Goal: Task Accomplishment & Management: Use online tool/utility

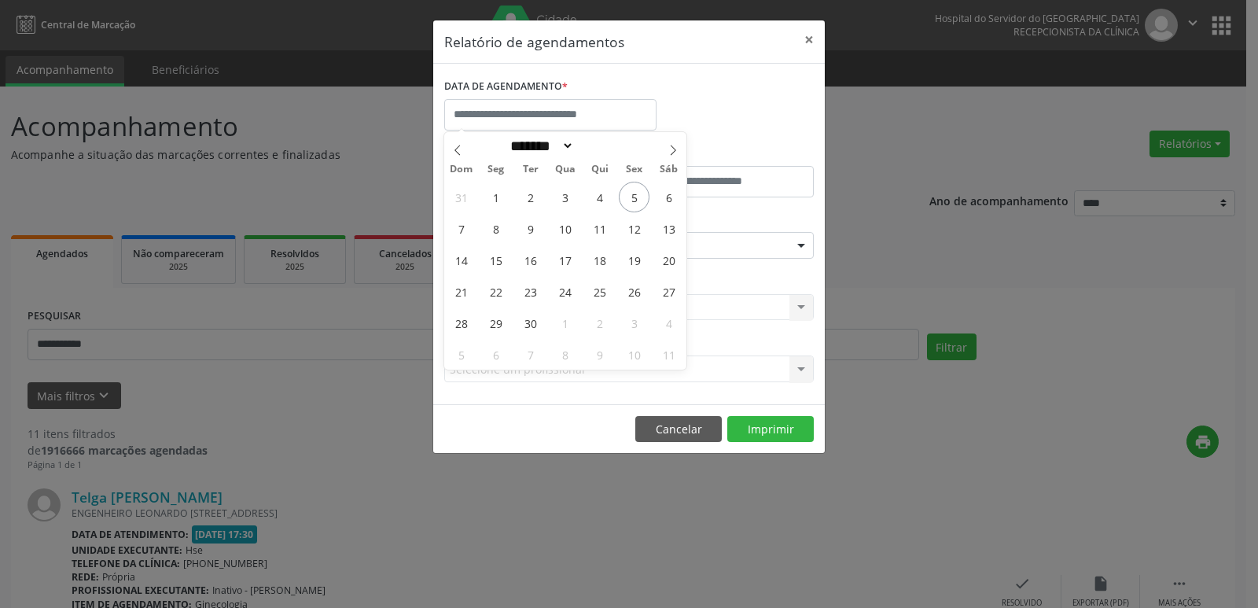
select select "*"
click at [564, 230] on div "31 1 2 3 4 5 6 7 8 9 10 11 12 13 14 15 16 17 18 19 20 21 22 23 24 25 26 27 28 2…" at bounding box center [565, 275] width 242 height 189
click at [489, 230] on span "8" at bounding box center [495, 228] width 31 height 31
type input "**********"
drag, startPoint x: 497, startPoint y: 230, endPoint x: 629, endPoint y: 230, distance: 132.0
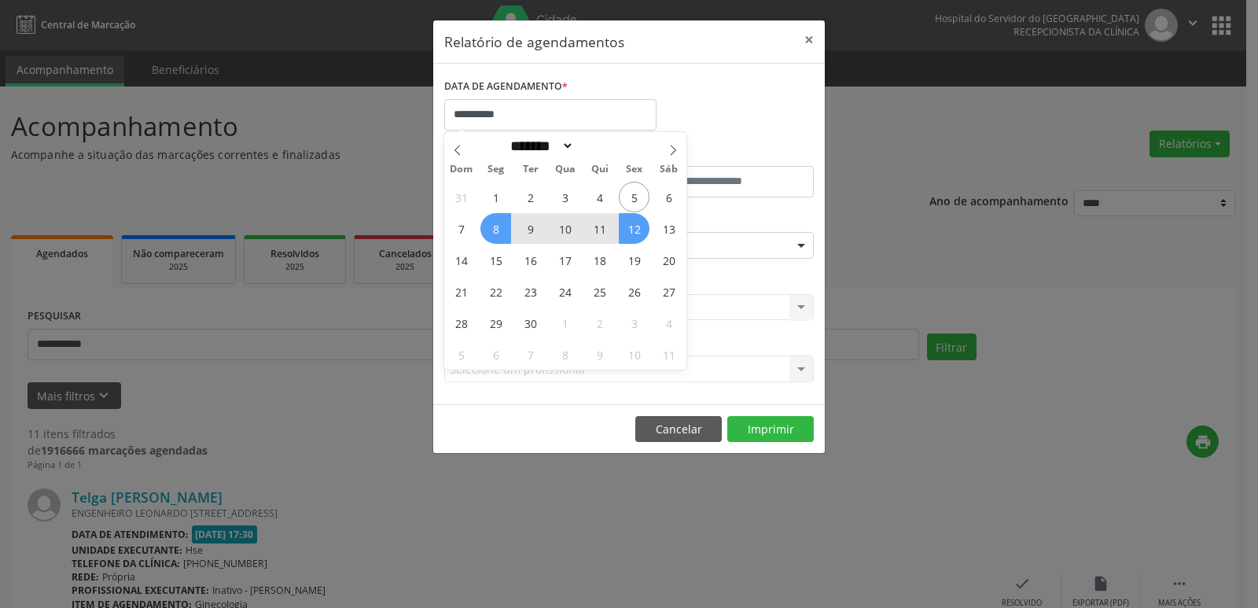
click at [629, 230] on div "31 1 2 3 4 5 6 7 8 9 10 11 12 13 14 15 16 17 18 19 20 21 22 23 24 25 26 27 28 2…" at bounding box center [565, 275] width 242 height 189
click at [630, 230] on span "12" at bounding box center [634, 228] width 31 height 31
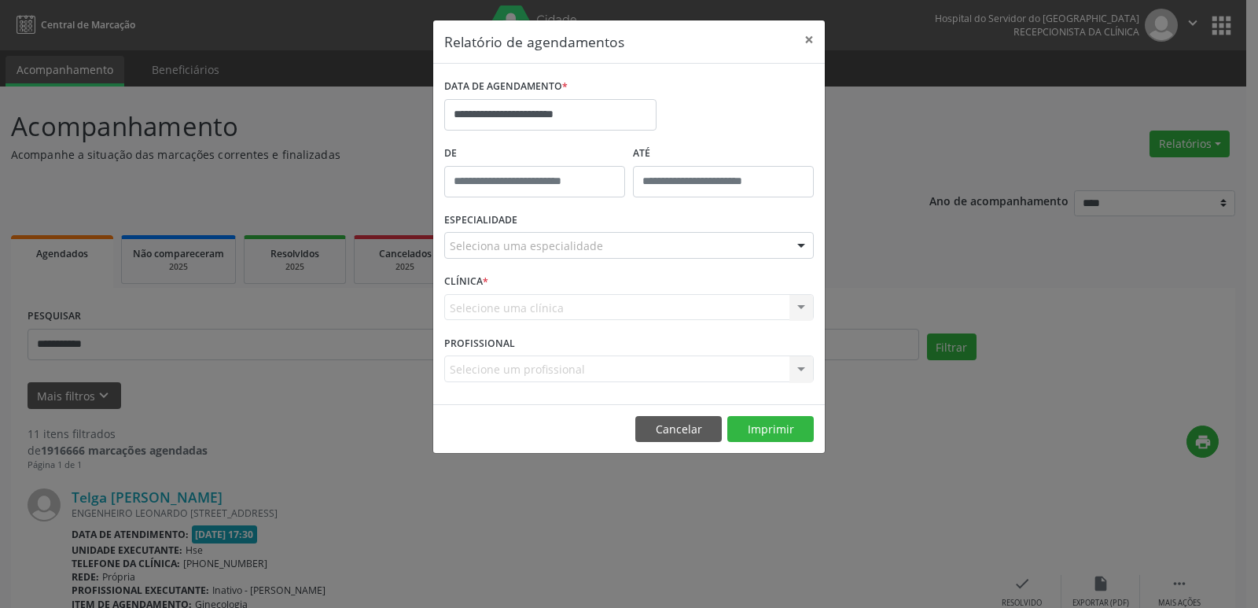
click at [799, 245] on div at bounding box center [801, 246] width 24 height 27
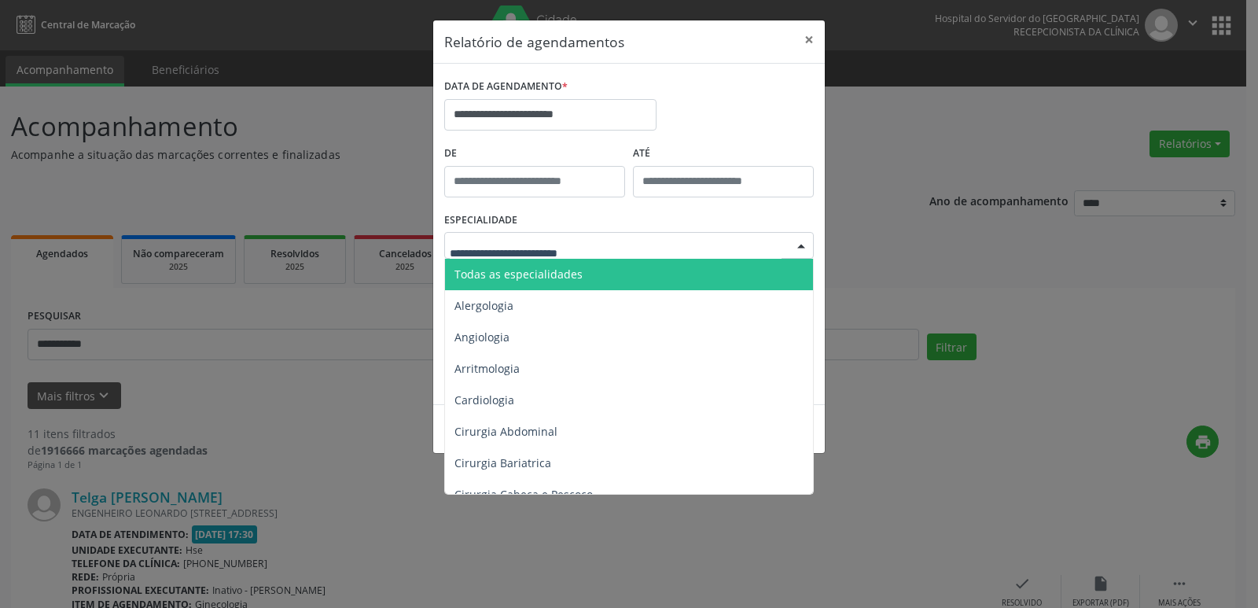
click at [717, 276] on span "Todas as especialidades" at bounding box center [630, 274] width 370 height 31
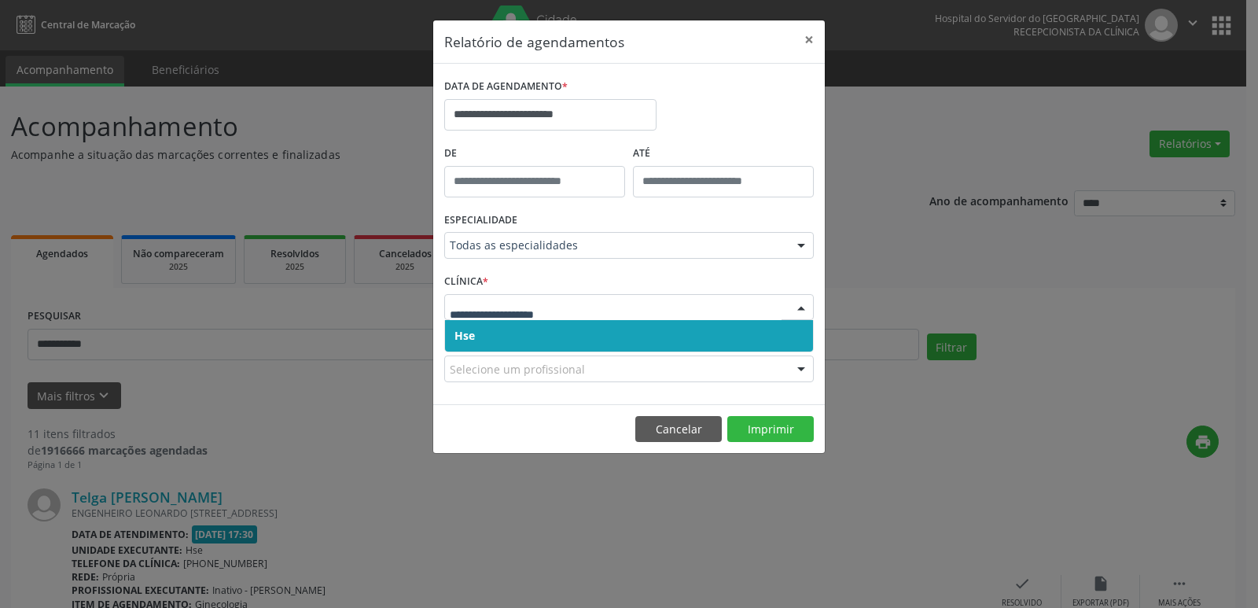
click at [798, 305] on div at bounding box center [801, 308] width 24 height 27
click at [678, 329] on span "Hse" at bounding box center [629, 335] width 368 height 31
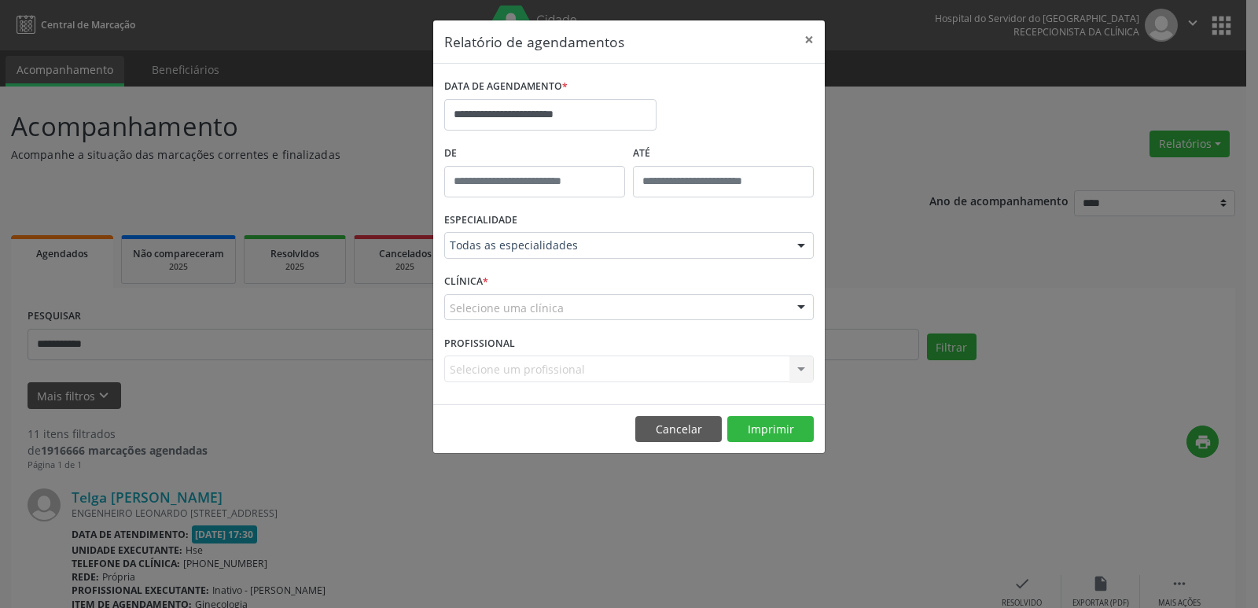
click at [804, 307] on div at bounding box center [801, 308] width 24 height 27
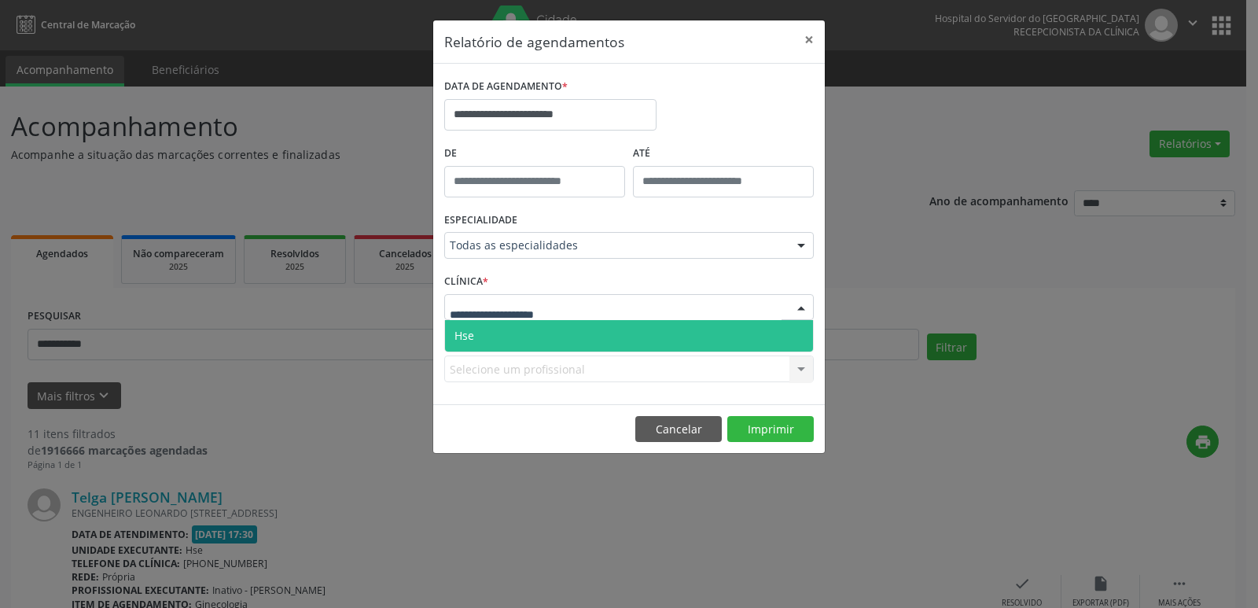
click at [592, 338] on span "Hse" at bounding box center [629, 335] width 368 height 31
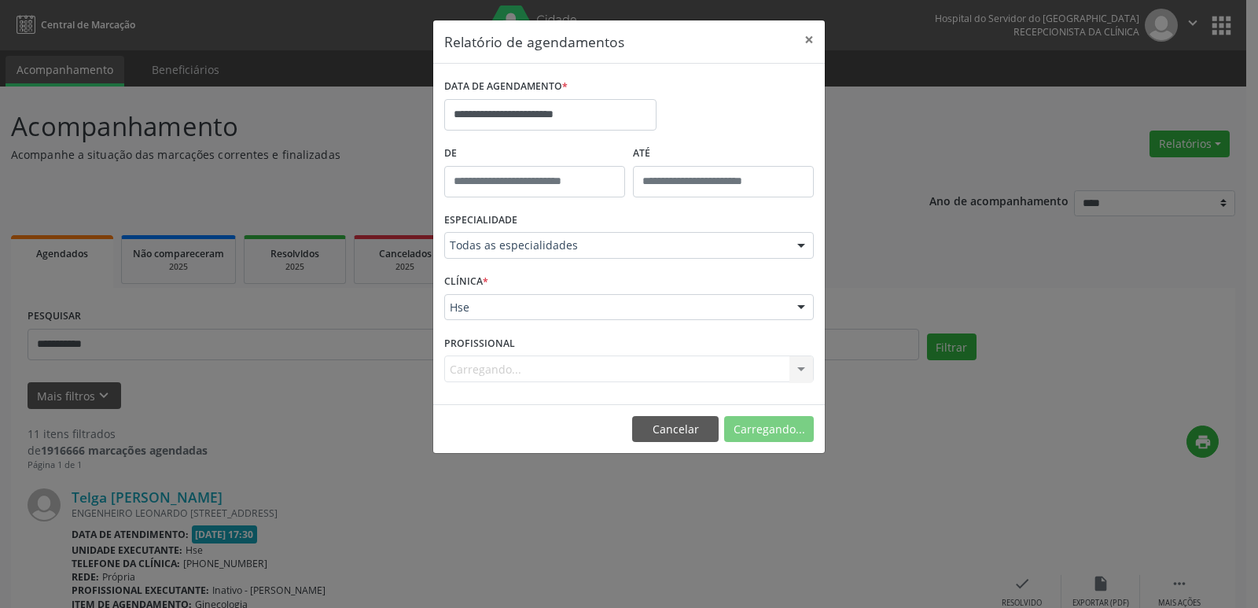
click at [799, 366] on div "Carregando... Todos os profissionais [PERSON_NAME] Interaminense Junior [PERSON…" at bounding box center [628, 368] width 369 height 27
click at [800, 374] on div "Carregando... Todos os profissionais [PERSON_NAME] Interaminense Junior [PERSON…" at bounding box center [628, 368] width 369 height 27
click at [800, 374] on div at bounding box center [801, 369] width 24 height 27
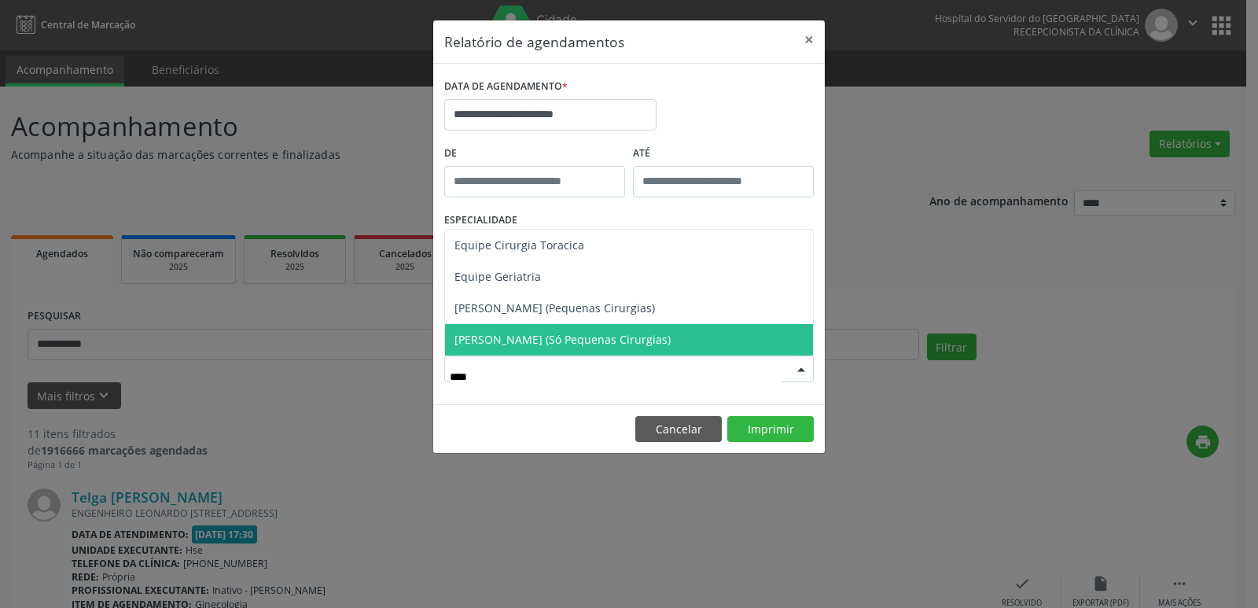
type input "***"
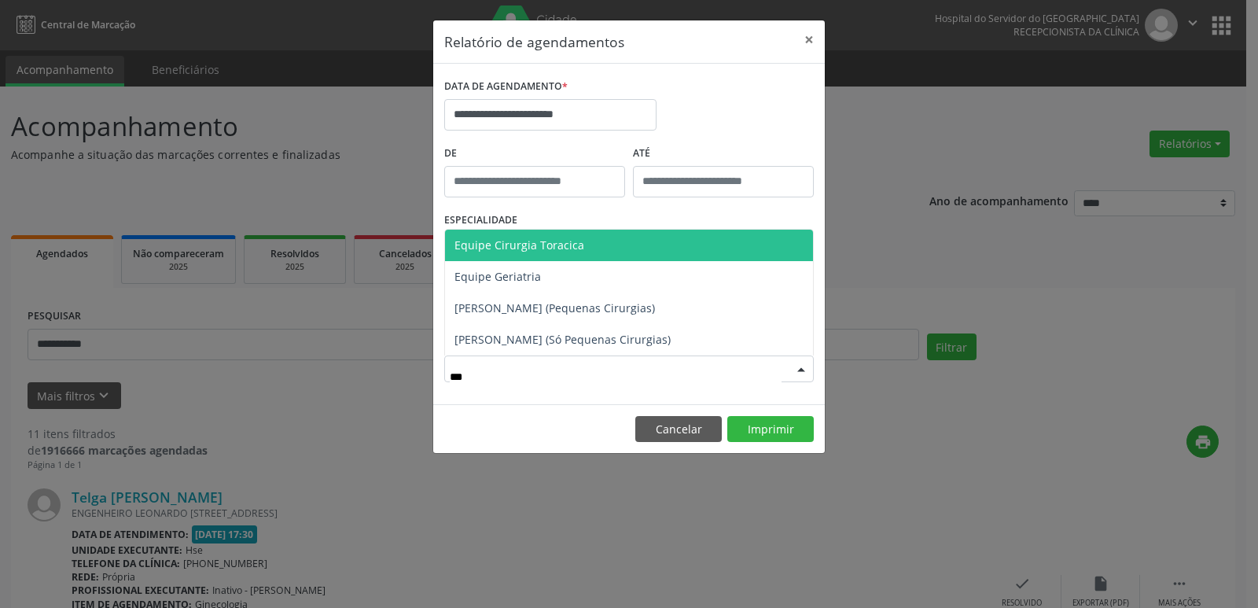
click at [543, 247] on span "Equipe Cirurgia Toracica" at bounding box center [519, 244] width 130 height 15
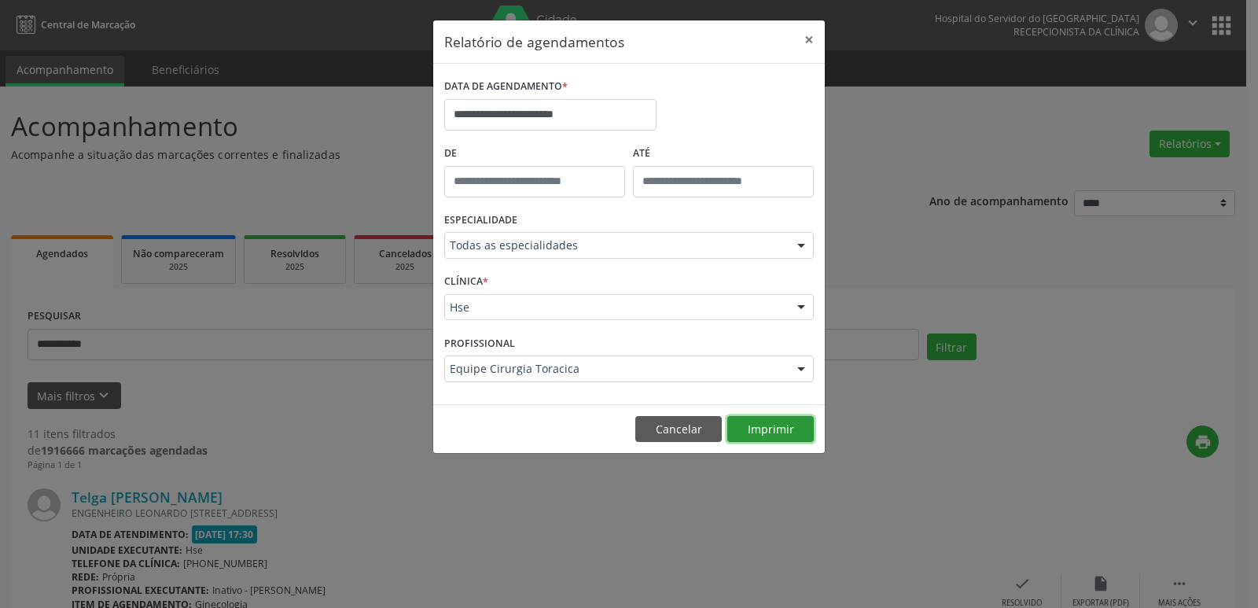
click at [760, 422] on button "Imprimir" at bounding box center [770, 429] width 86 height 27
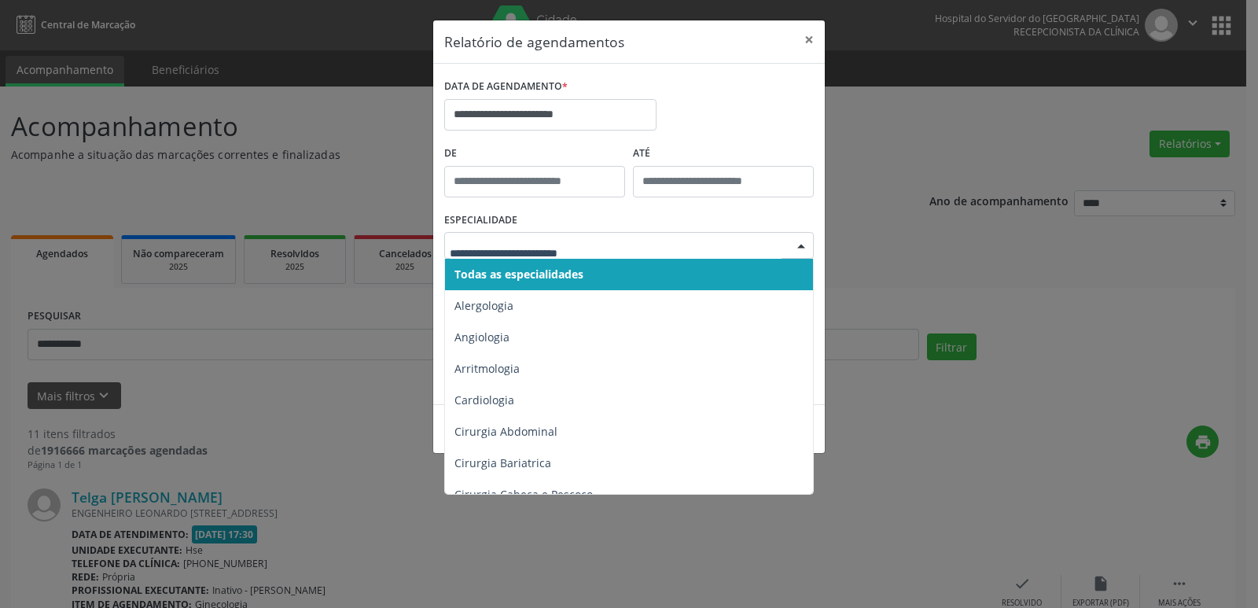
click at [795, 246] on div at bounding box center [801, 246] width 24 height 27
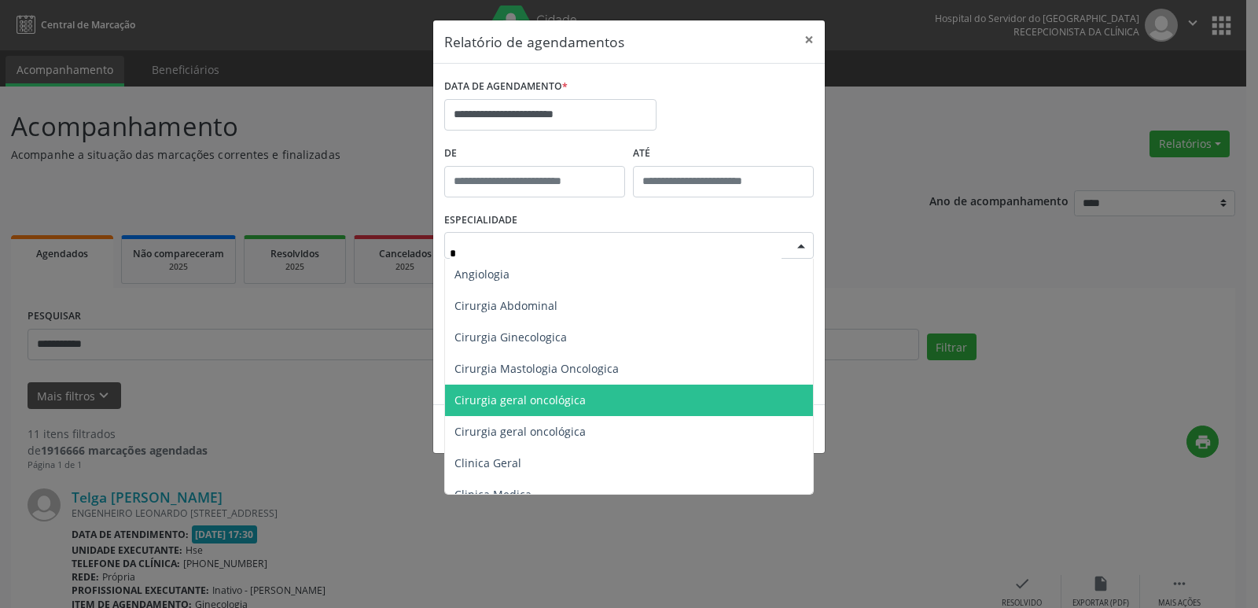
type input "**"
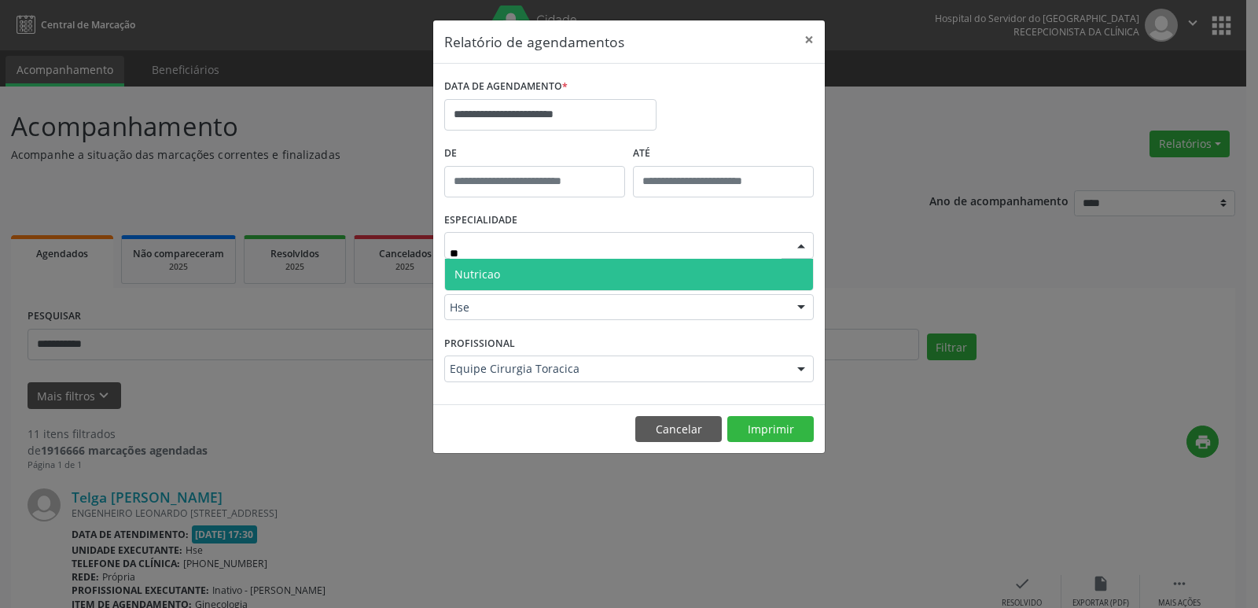
click at [472, 268] on span "Nutricao" at bounding box center [477, 273] width 46 height 15
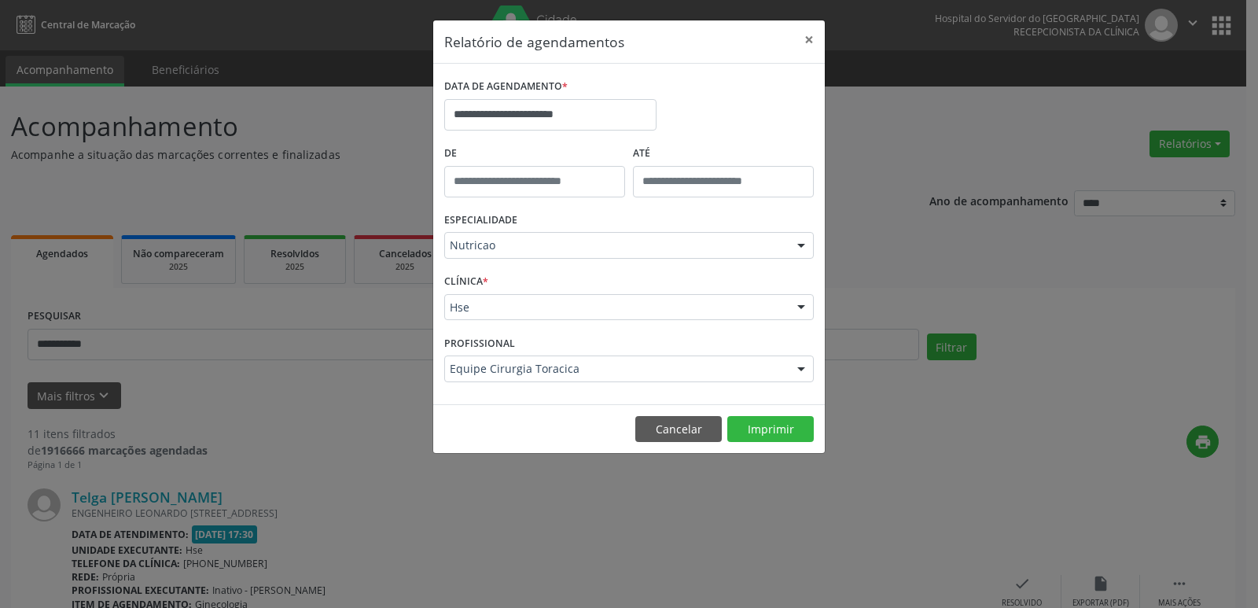
click at [802, 367] on div at bounding box center [801, 369] width 24 height 27
click at [801, 372] on div at bounding box center [801, 369] width 24 height 27
click at [663, 428] on button "Cancelar" at bounding box center [678, 429] width 86 height 27
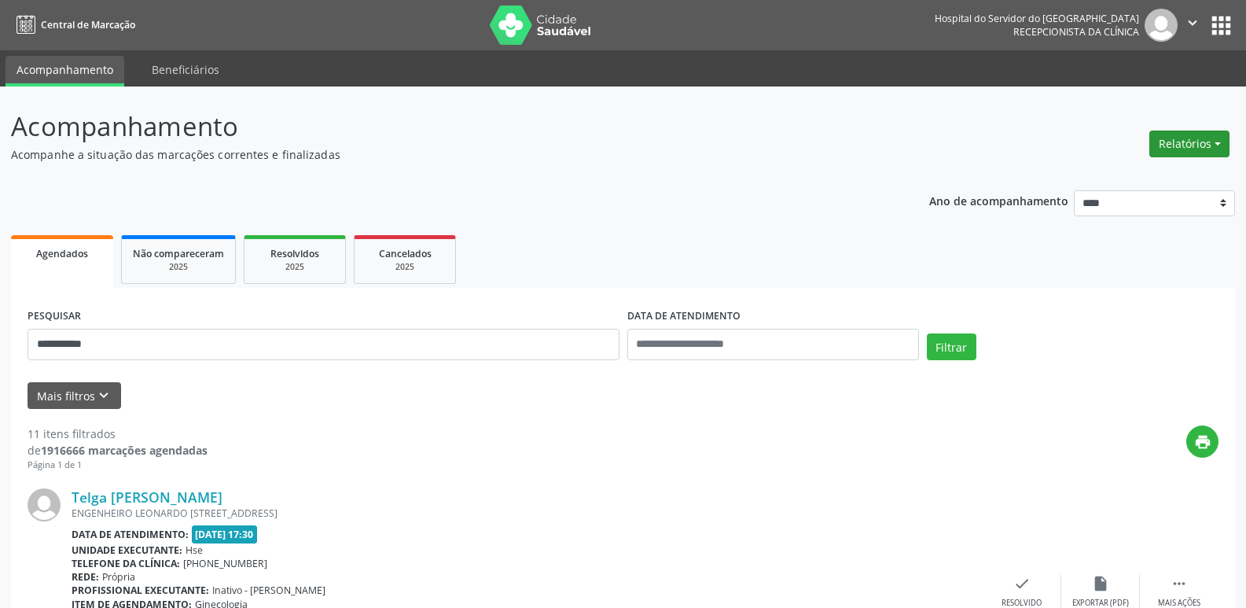
drag, startPoint x: 1177, startPoint y: 137, endPoint x: 1170, endPoint y: 138, distance: 7.9
click at [1175, 136] on button "Relatórios" at bounding box center [1189, 143] width 80 height 27
click at [1134, 178] on link "Agendamentos" at bounding box center [1145, 178] width 169 height 22
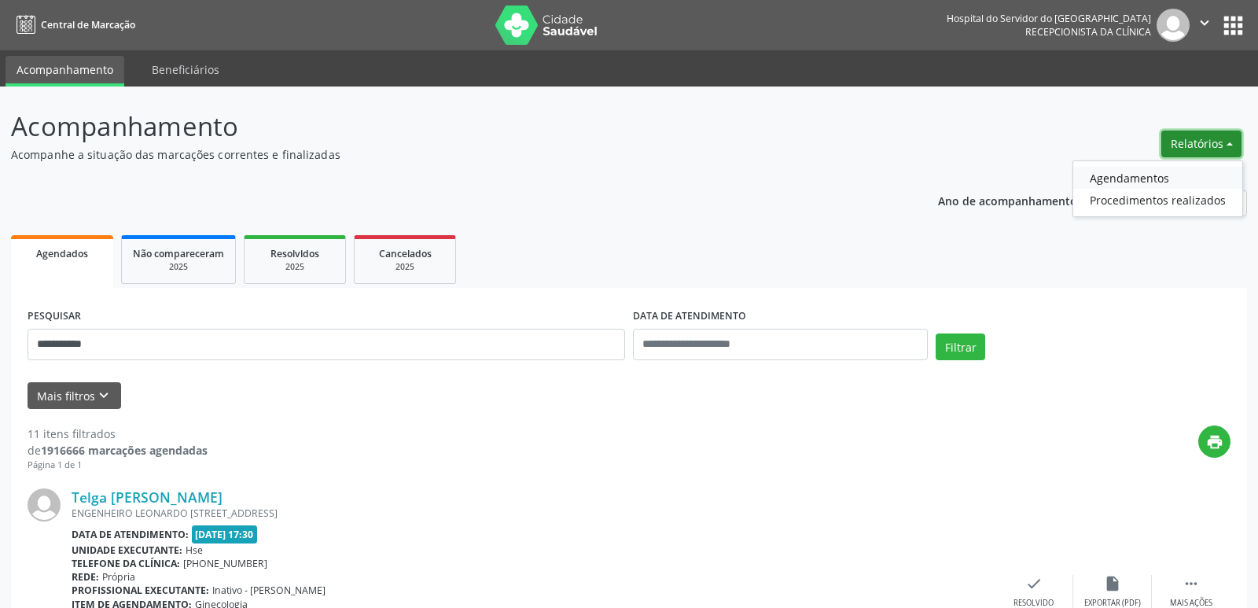
select select "*"
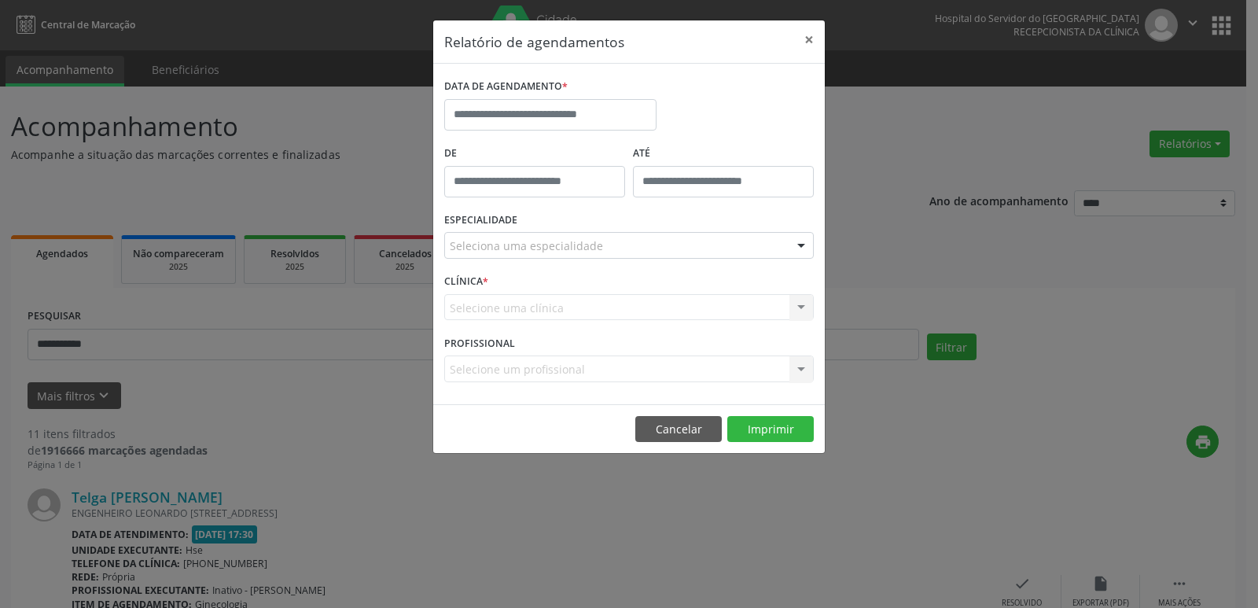
click at [805, 245] on div at bounding box center [801, 246] width 24 height 27
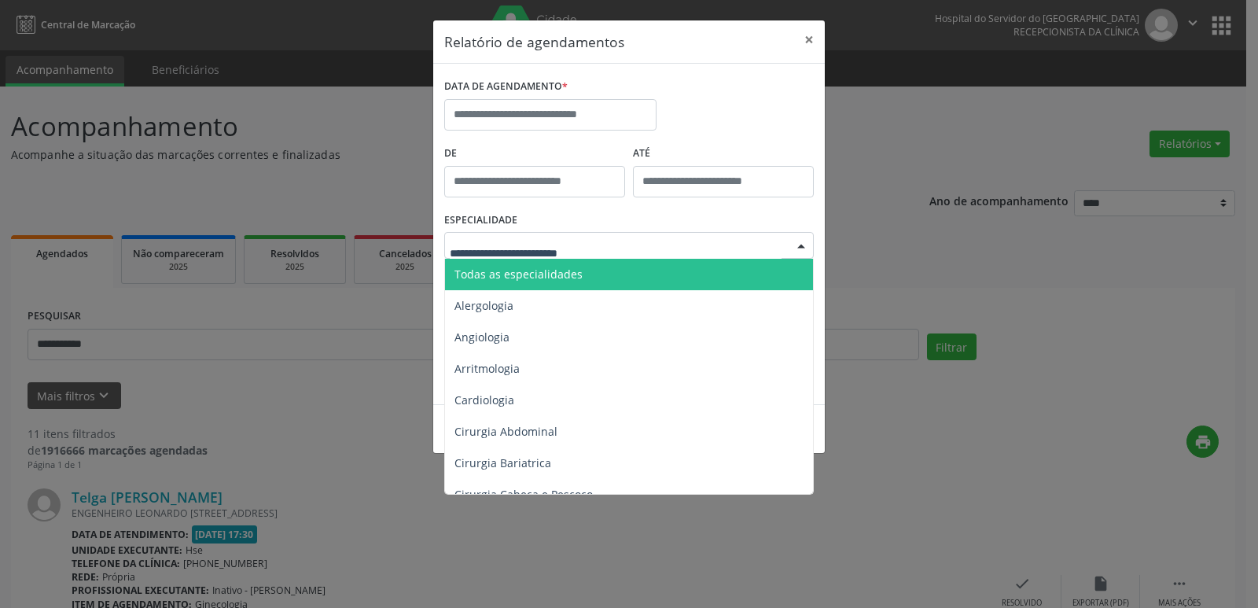
click at [589, 279] on span "Todas as especialidades" at bounding box center [630, 274] width 370 height 31
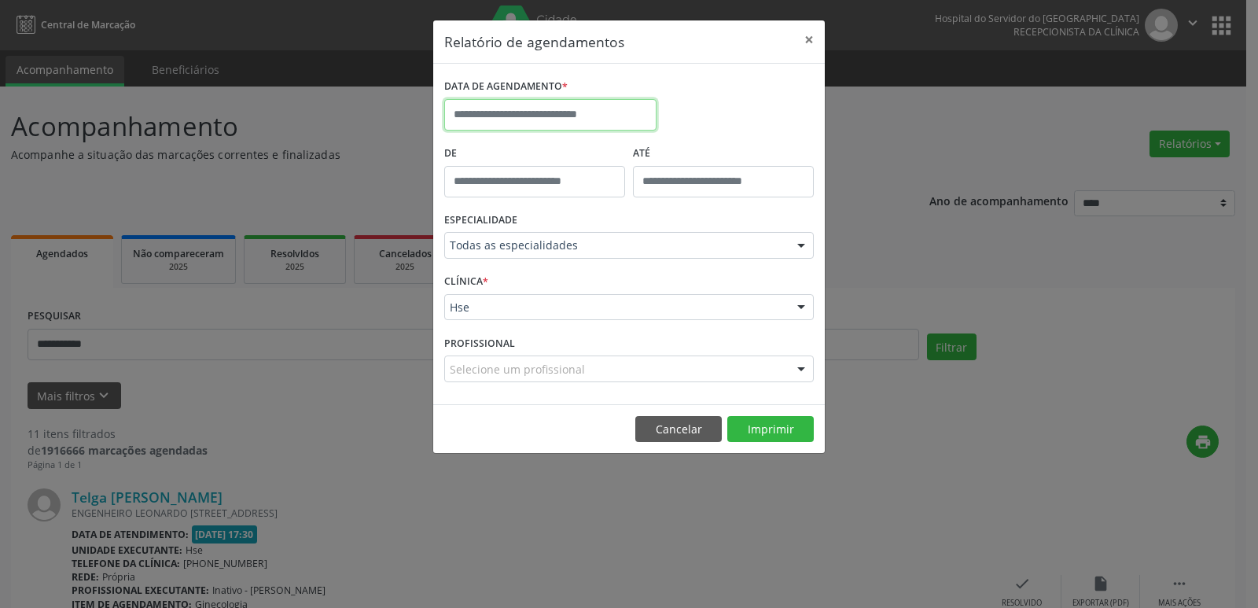
click at [499, 108] on input "text" at bounding box center [550, 114] width 212 height 31
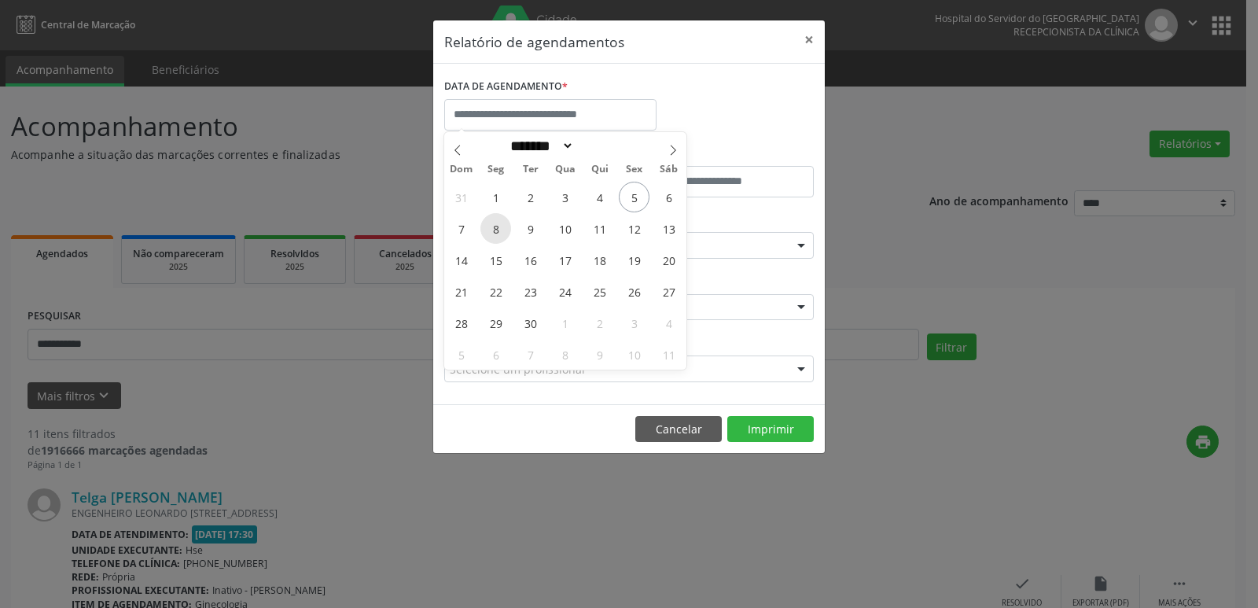
click at [501, 233] on span "8" at bounding box center [495, 228] width 31 height 31
type input "**********"
drag, startPoint x: 501, startPoint y: 233, endPoint x: 647, endPoint y: 235, distance: 146.2
click at [647, 235] on div "31 1 2 3 4 5 6 7 8 9 10 11 12 13 14 15 16 17 18 19 20 21 22 23 24 25 26 27 28 2…" at bounding box center [565, 275] width 242 height 189
click at [637, 233] on span "12" at bounding box center [634, 228] width 31 height 31
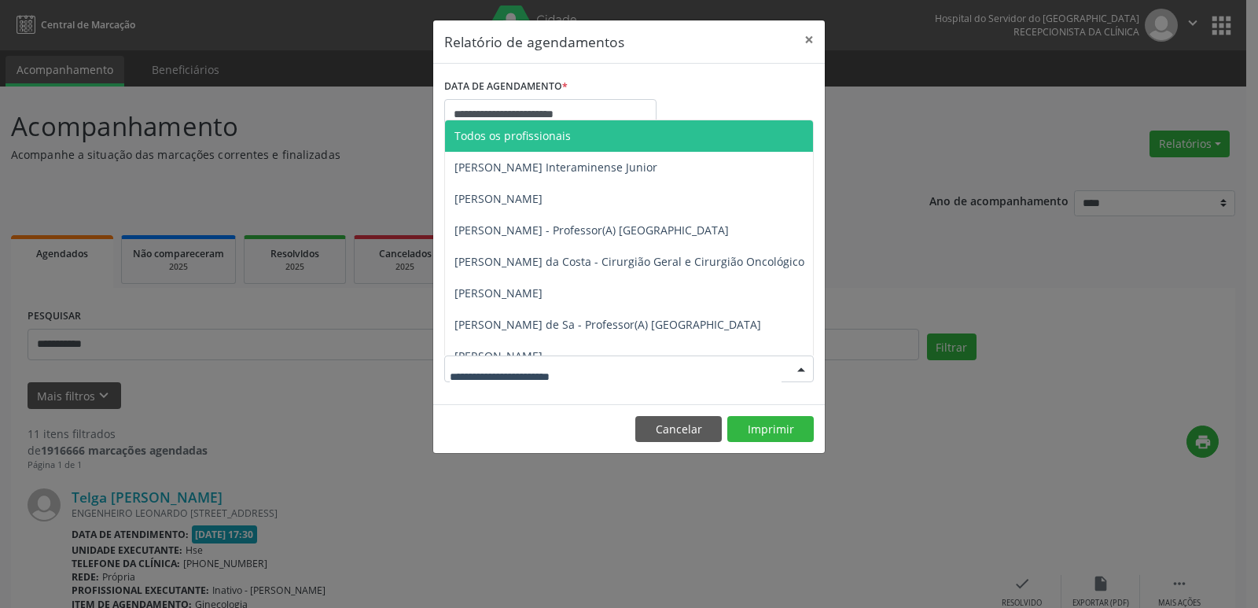
click at [802, 369] on div at bounding box center [801, 369] width 24 height 27
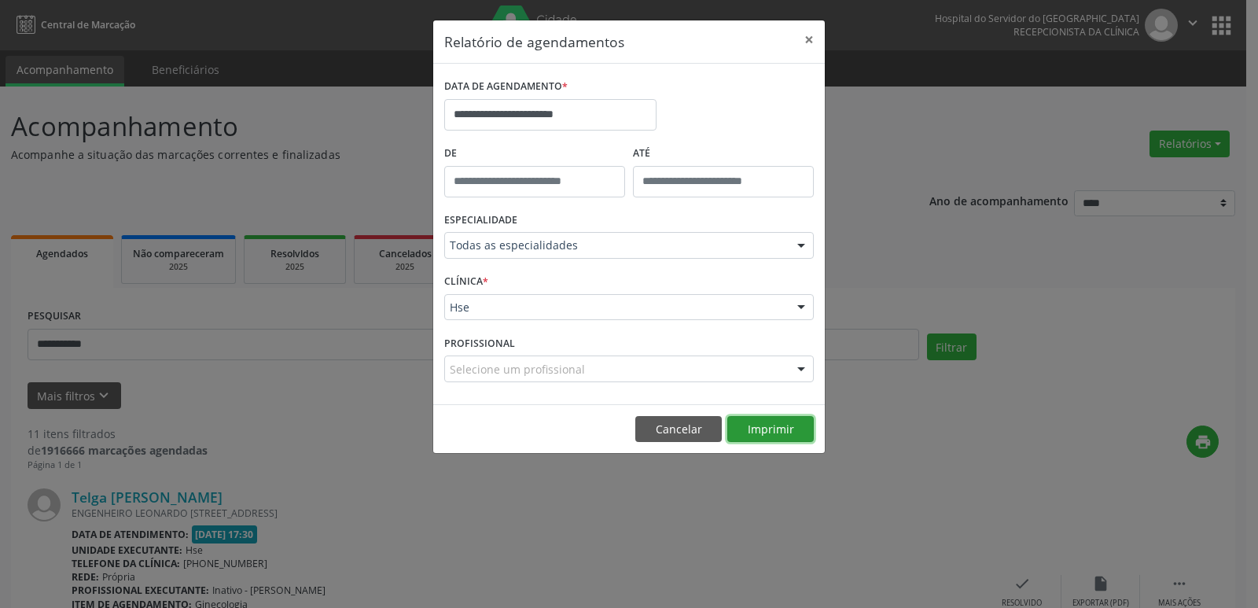
click at [787, 423] on button "Imprimir" at bounding box center [770, 429] width 86 height 27
click at [799, 241] on div at bounding box center [801, 246] width 24 height 27
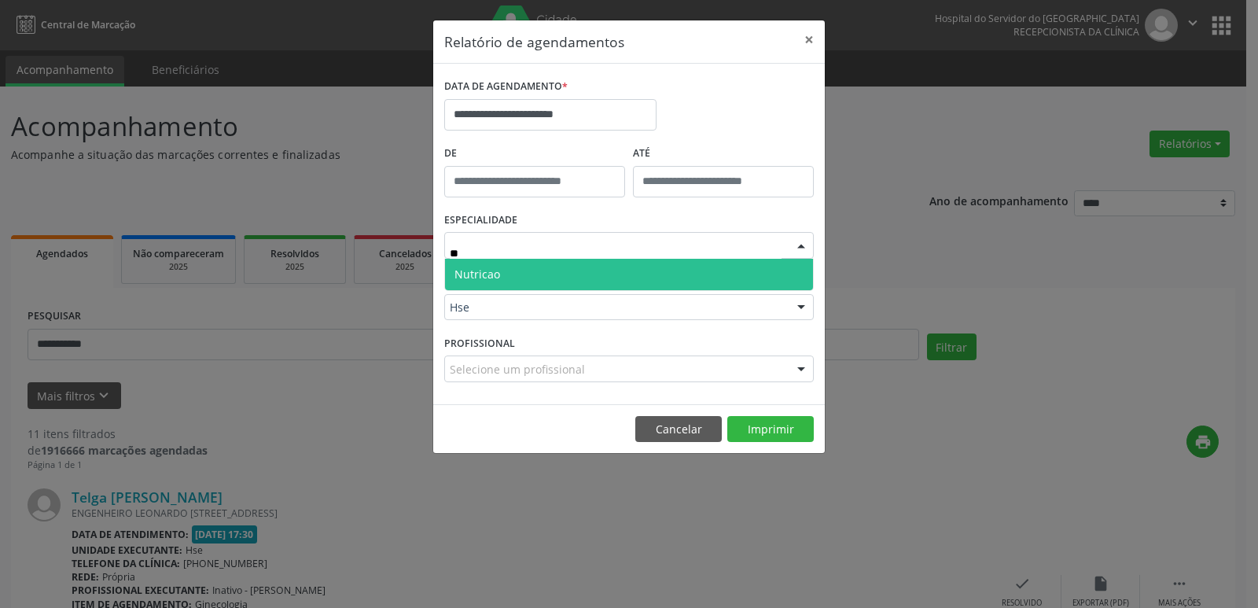
type input "***"
click at [492, 279] on span "Nutricao" at bounding box center [477, 273] width 46 height 15
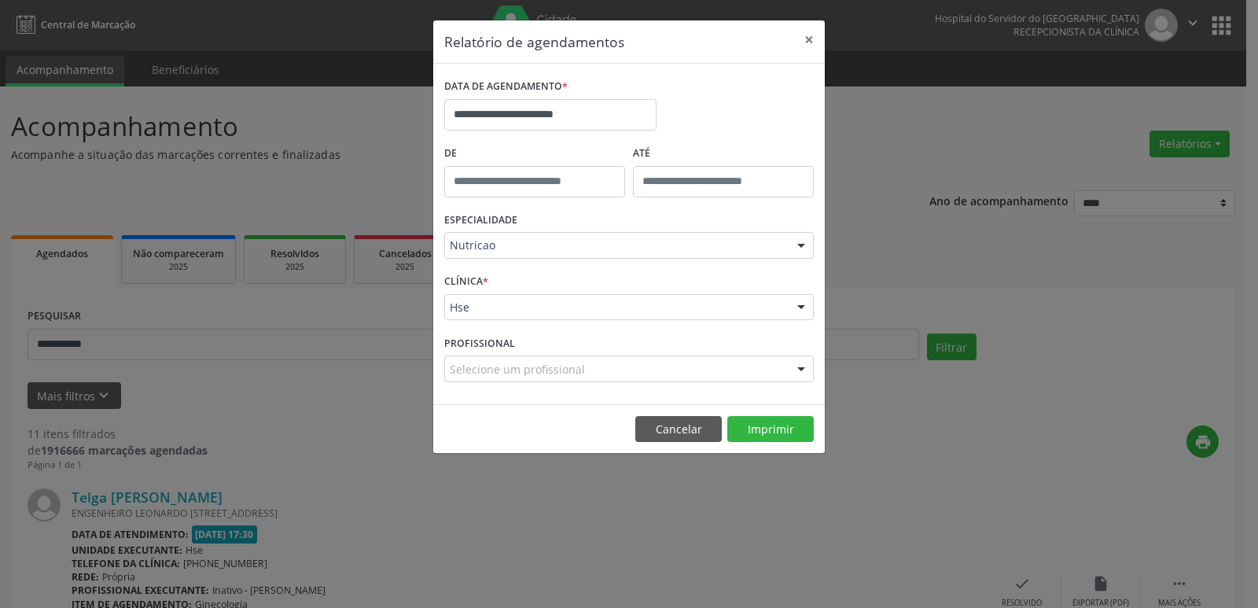
click at [801, 368] on div at bounding box center [801, 369] width 24 height 27
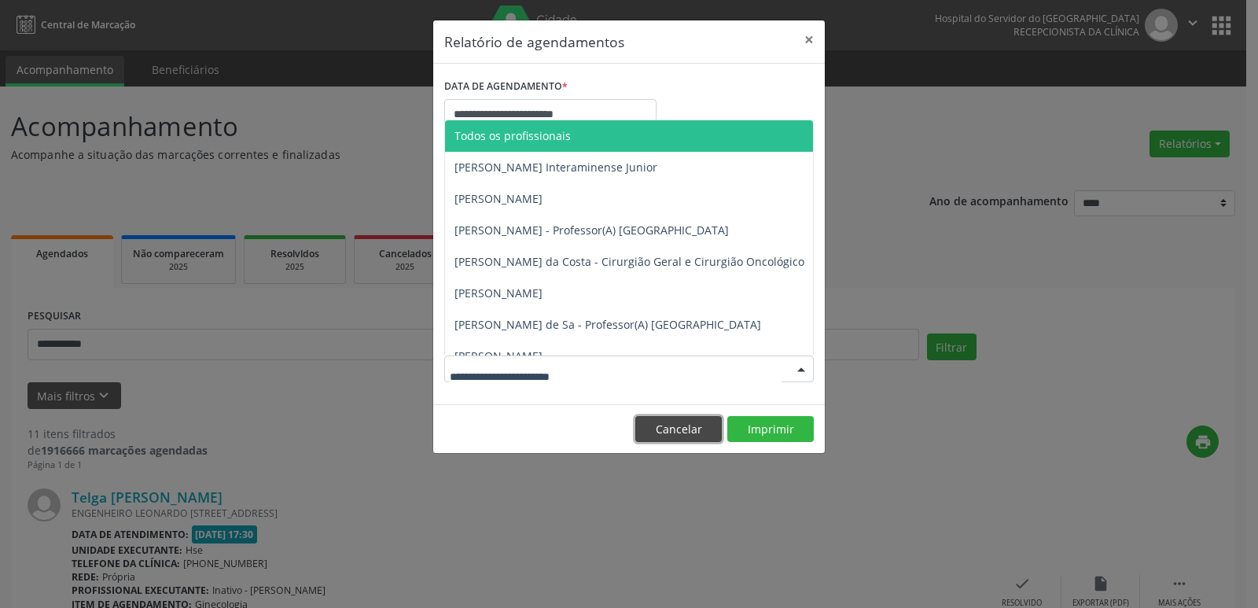
click at [694, 433] on button "Cancelar" at bounding box center [678, 429] width 86 height 27
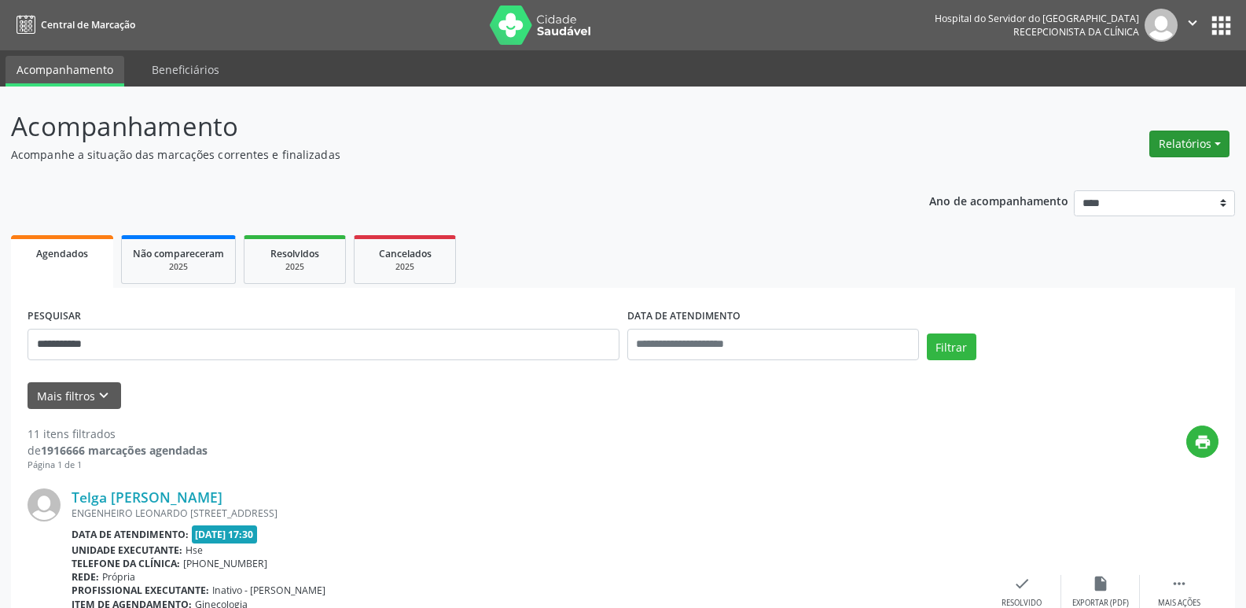
click at [1196, 149] on button "Relatórios" at bounding box center [1189, 143] width 80 height 27
click at [1094, 172] on link "Agendamentos" at bounding box center [1145, 178] width 169 height 22
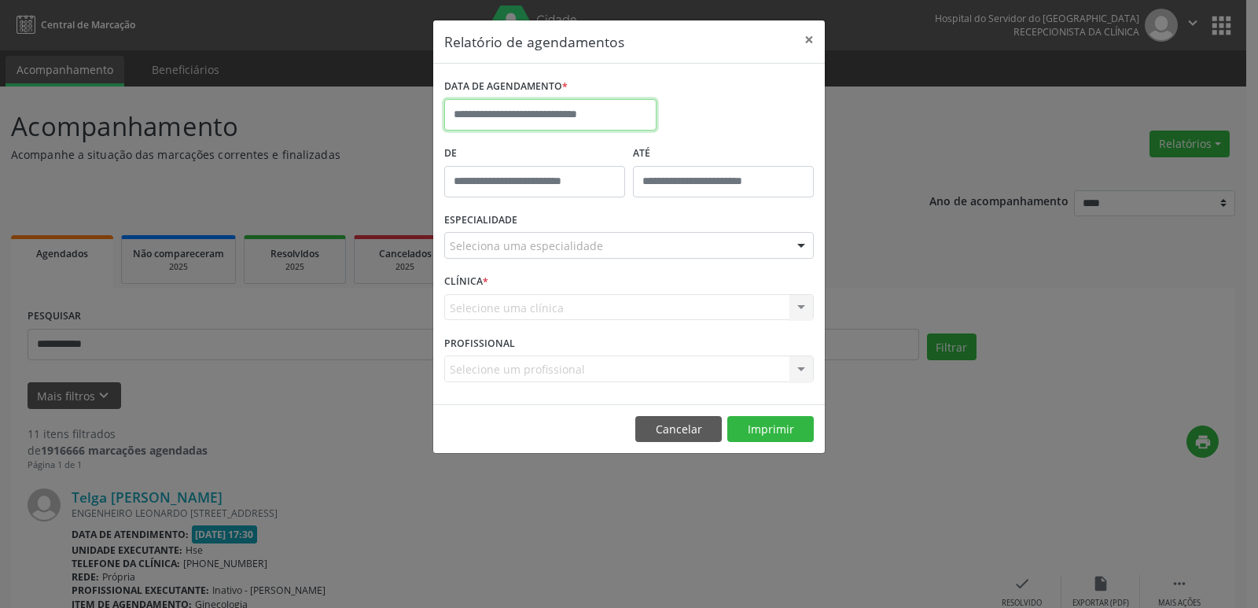
click at [596, 108] on input "text" at bounding box center [550, 114] width 212 height 31
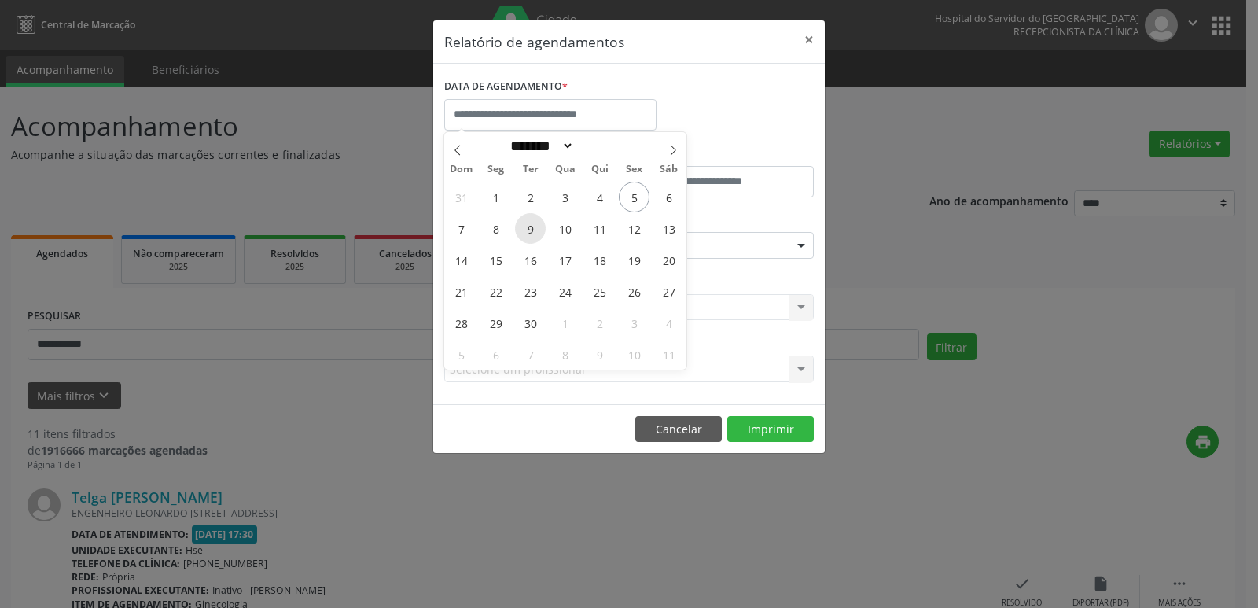
drag, startPoint x: 501, startPoint y: 230, endPoint x: 529, endPoint y: 229, distance: 27.6
click at [529, 229] on div "31 1 2 3 4 5 6 7 8 9 10 11 12 13 14 15 16 17 18 19 20 21 22 23 24 25 26 27 28 2…" at bounding box center [565, 275] width 242 height 189
click at [488, 227] on span "8" at bounding box center [495, 228] width 31 height 31
type input "**********"
drag, startPoint x: 488, startPoint y: 227, endPoint x: 631, endPoint y: 238, distance: 143.5
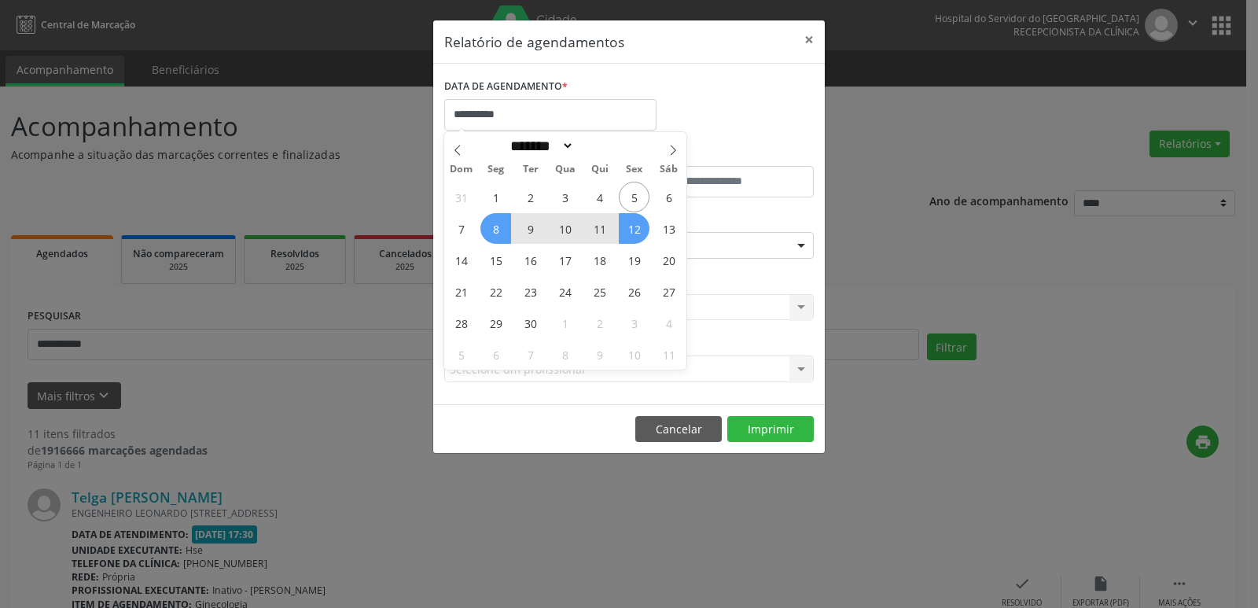
click at [631, 238] on div "31 1 2 3 4 5 6 7 8 9 10 11 12 13 14 15 16 17 18 19 20 21 22 23 24 25 26 27 28 2…" at bounding box center [565, 275] width 242 height 189
click at [633, 230] on span "12" at bounding box center [634, 228] width 31 height 31
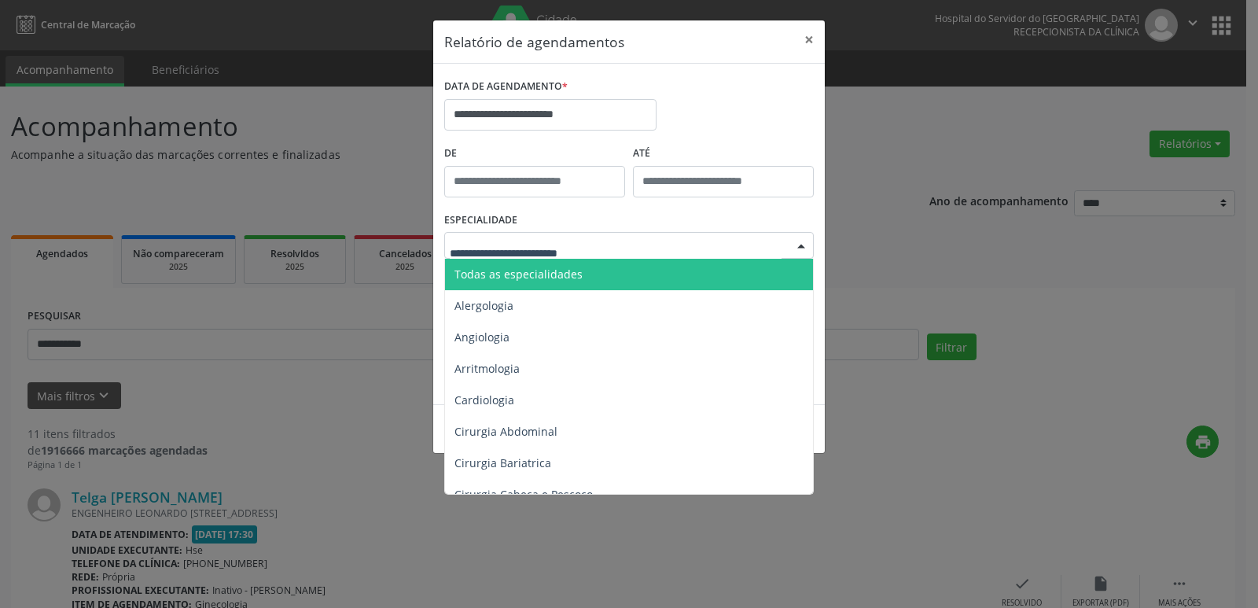
click at [799, 248] on div at bounding box center [801, 246] width 24 height 27
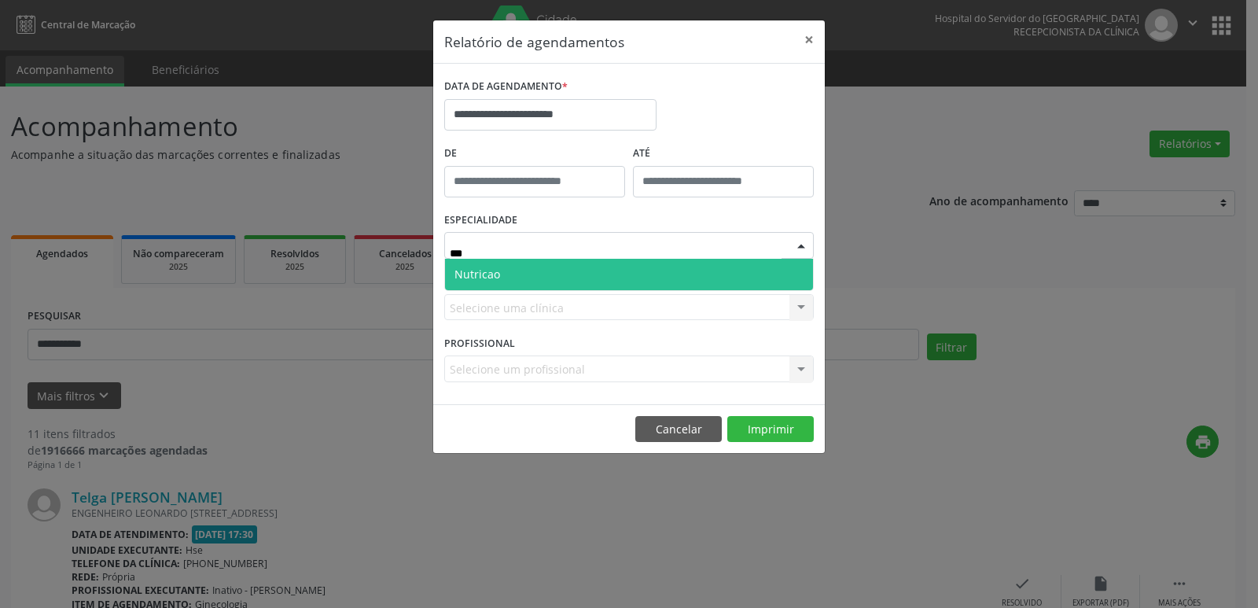
type input "****"
click at [498, 281] on span "Nutricao" at bounding box center [477, 273] width 46 height 15
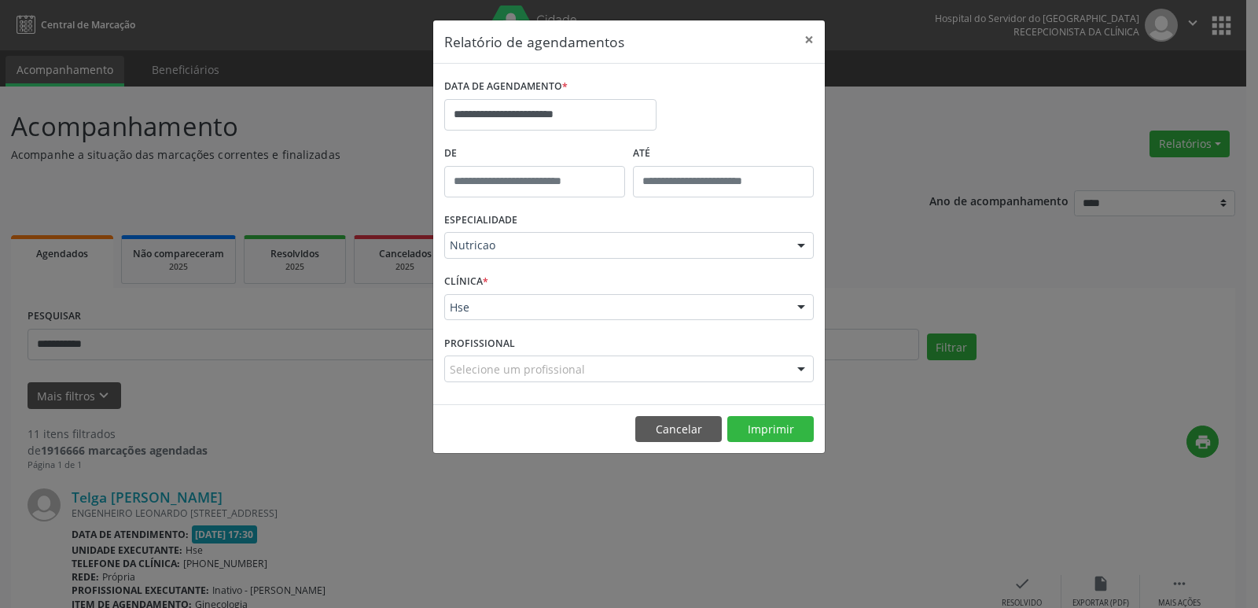
click at [804, 304] on div at bounding box center [801, 308] width 24 height 27
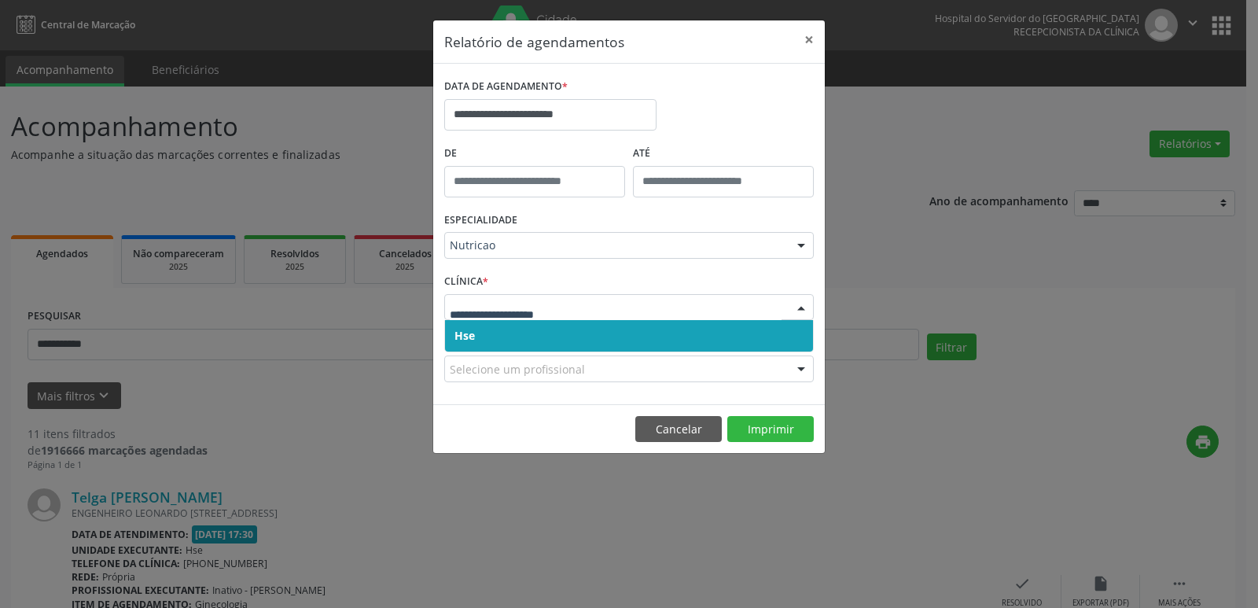
click at [566, 345] on span "Hse" at bounding box center [629, 335] width 368 height 31
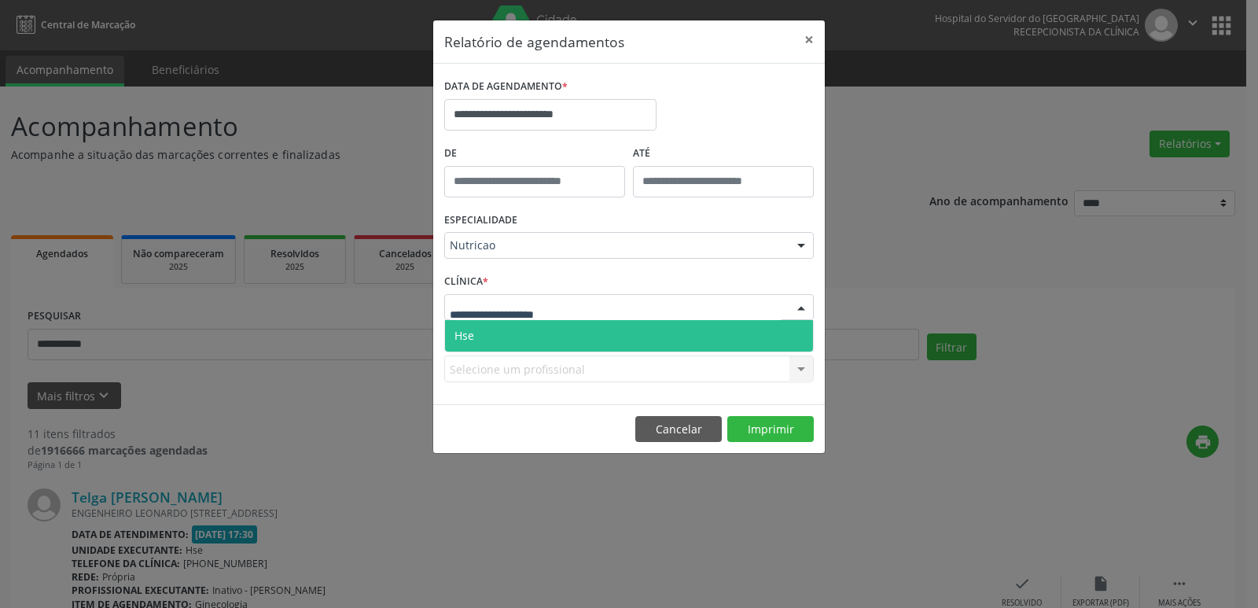
click at [799, 303] on div at bounding box center [801, 308] width 24 height 27
click at [520, 332] on span "Hse" at bounding box center [629, 335] width 368 height 31
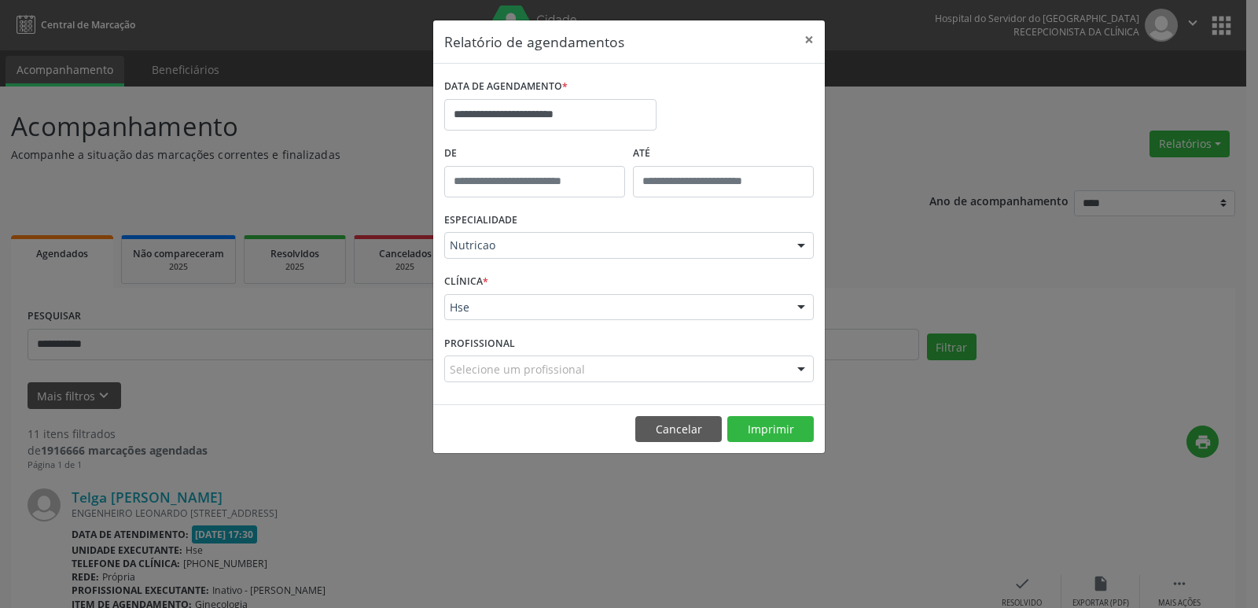
click at [803, 371] on div at bounding box center [801, 369] width 24 height 27
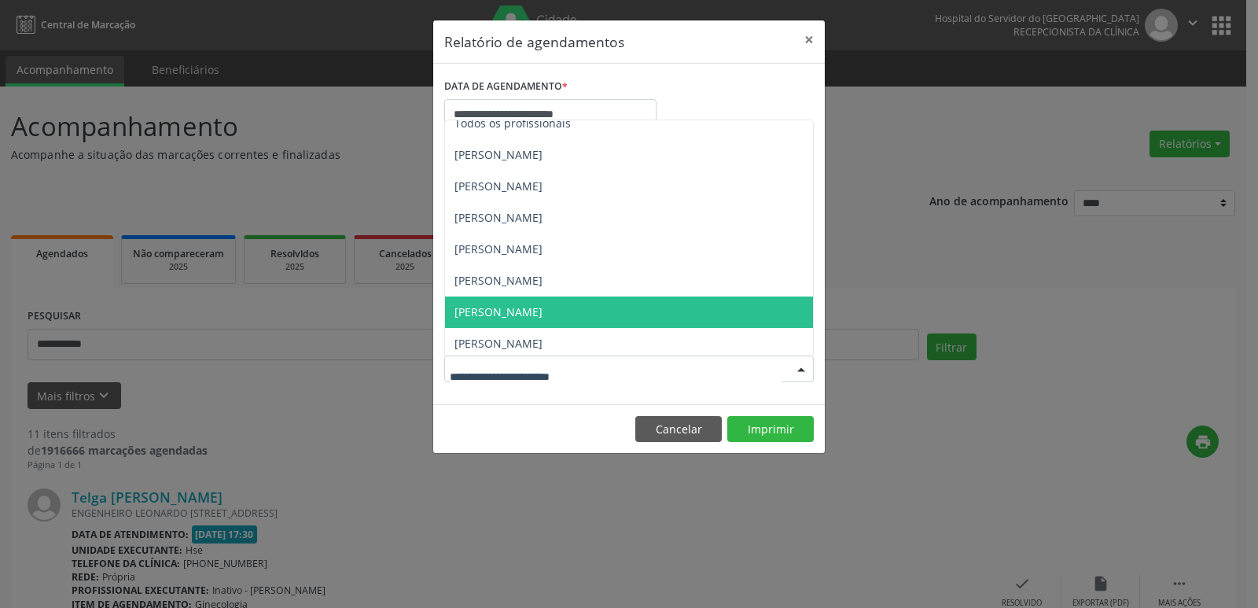
scroll to position [17, 0]
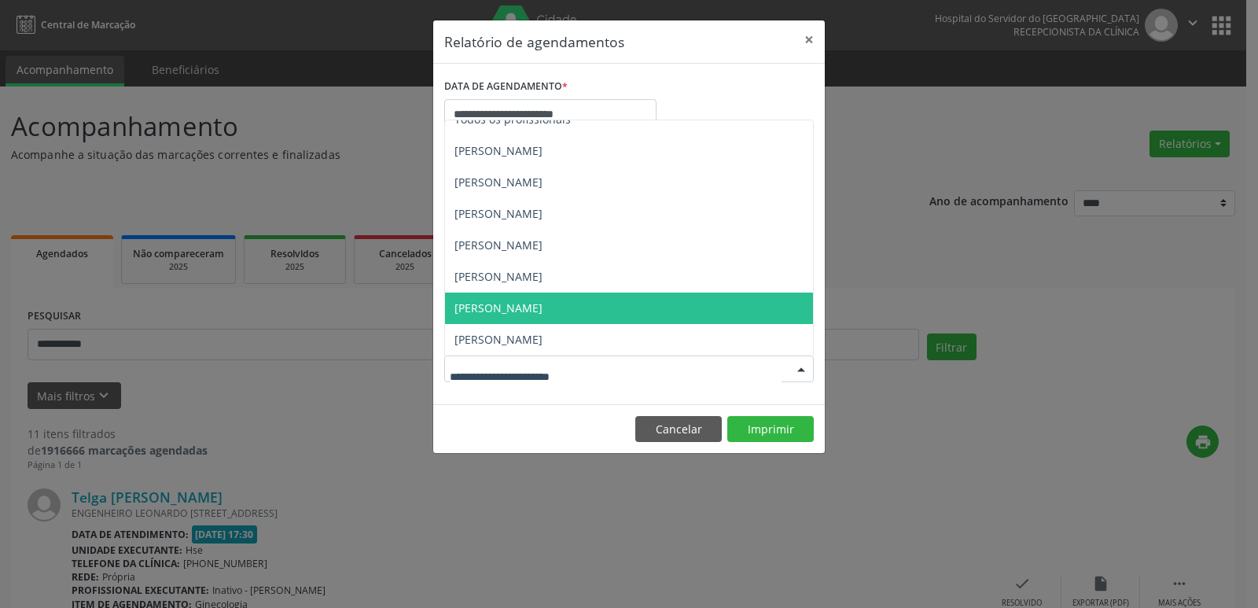
click at [538, 305] on span "[PERSON_NAME]" at bounding box center [498, 307] width 88 height 15
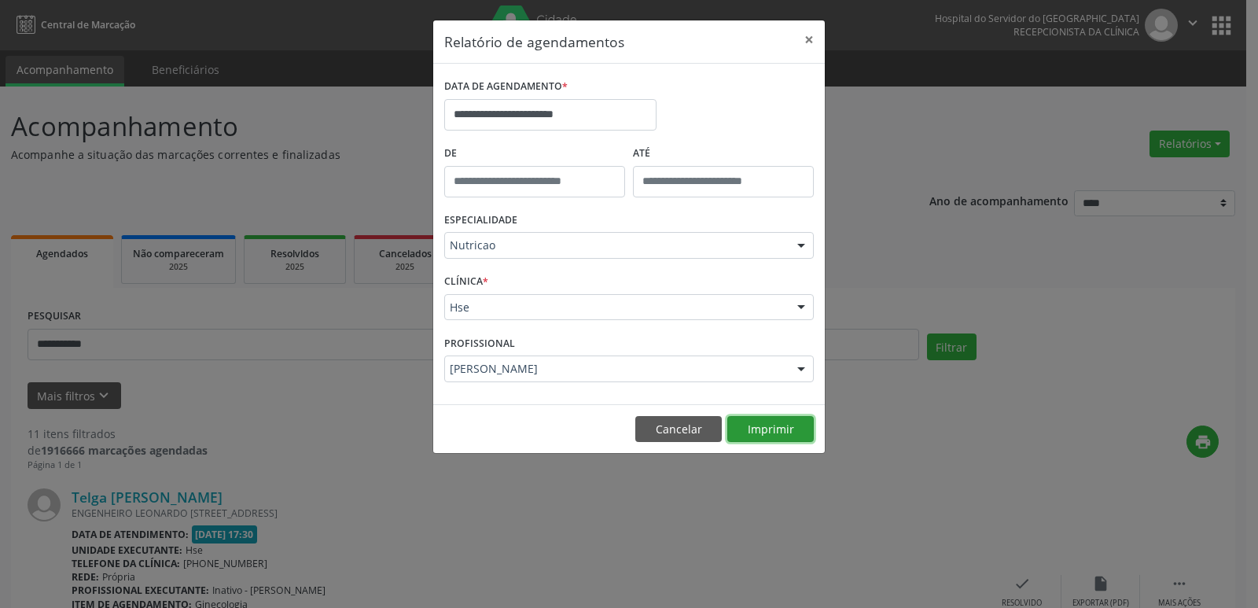
click at [761, 427] on button "Imprimir" at bounding box center [770, 429] width 86 height 27
click at [800, 369] on div at bounding box center [801, 369] width 24 height 27
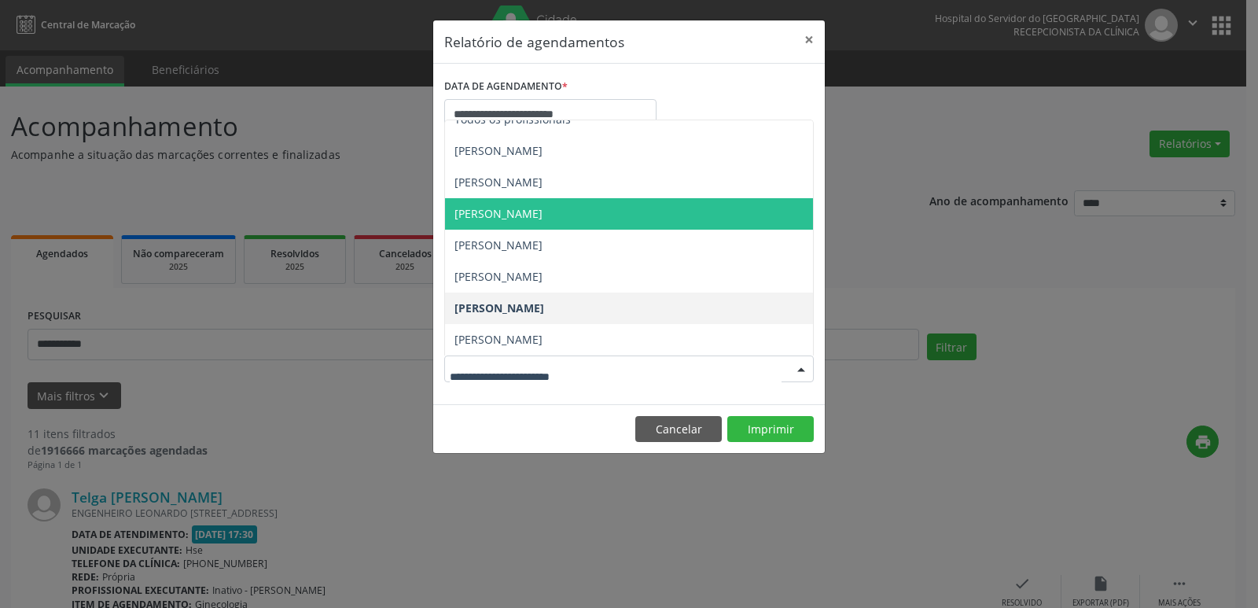
click at [542, 219] on span "[PERSON_NAME]" at bounding box center [498, 213] width 88 height 15
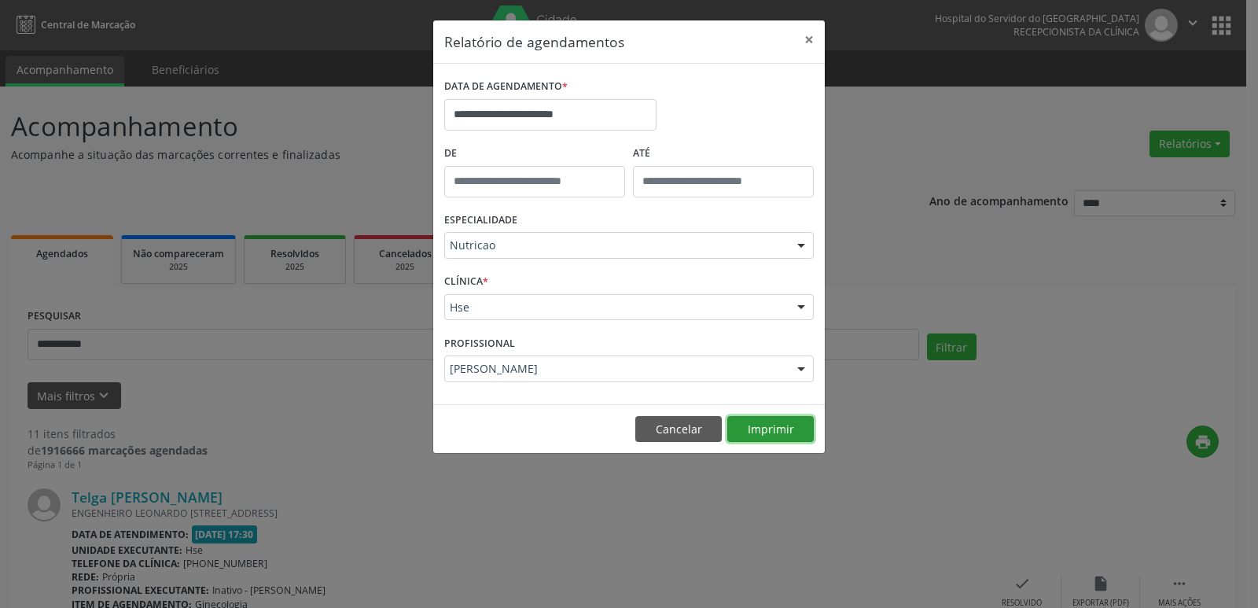
click at [777, 428] on button "Imprimir" at bounding box center [770, 429] width 86 height 27
click at [662, 423] on button "Cancelar" at bounding box center [678, 429] width 86 height 27
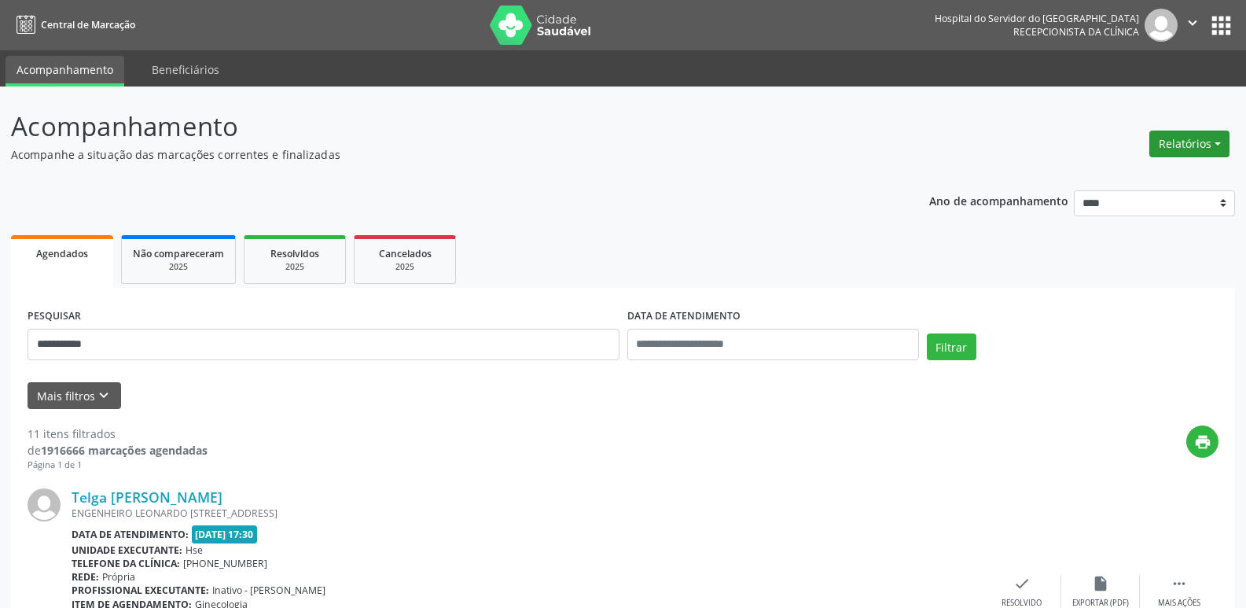
click at [1212, 149] on button "Relatórios" at bounding box center [1189, 143] width 80 height 27
click at [1151, 182] on link "Agendamentos" at bounding box center [1145, 178] width 169 height 22
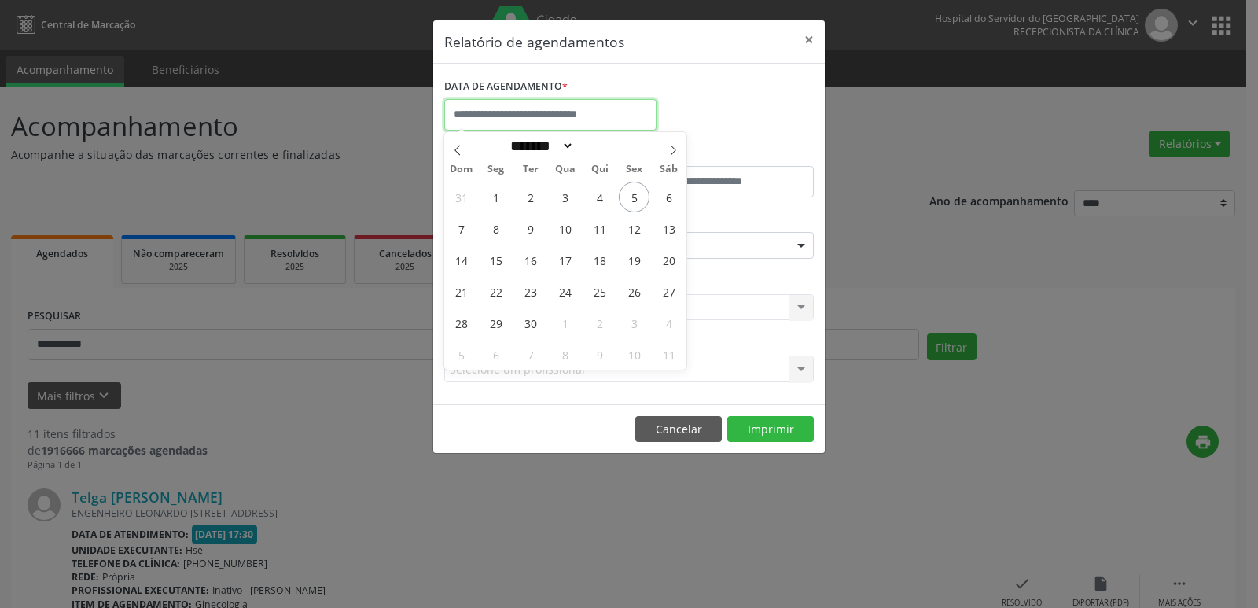
click at [596, 115] on input "text" at bounding box center [550, 114] width 212 height 31
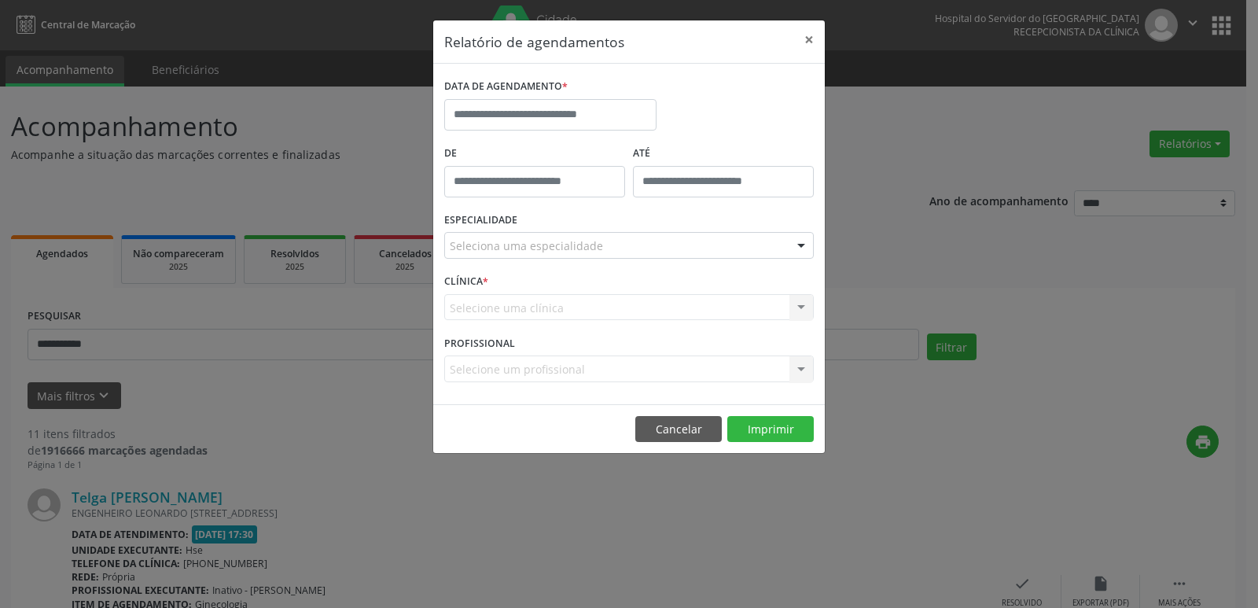
click at [544, 496] on div "Relatório de agendamentos × DATA DE AGENDAMENTO * De ATÉ ESPECIALIDADE Selecion…" at bounding box center [629, 304] width 1258 height 608
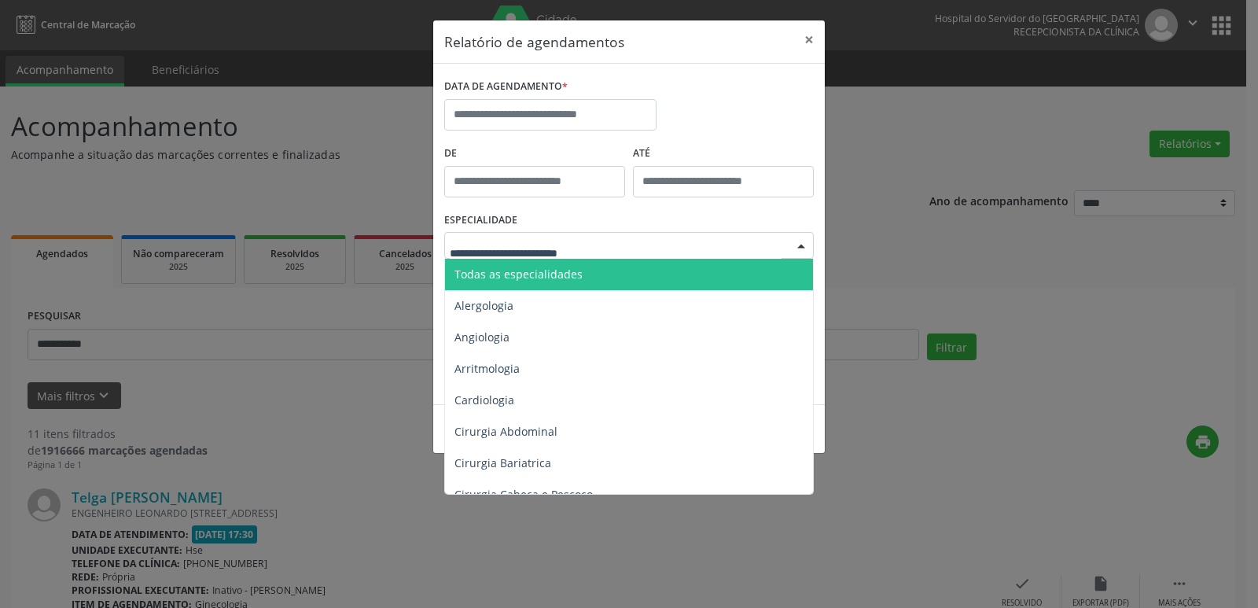
click at [801, 248] on div at bounding box center [801, 246] width 24 height 27
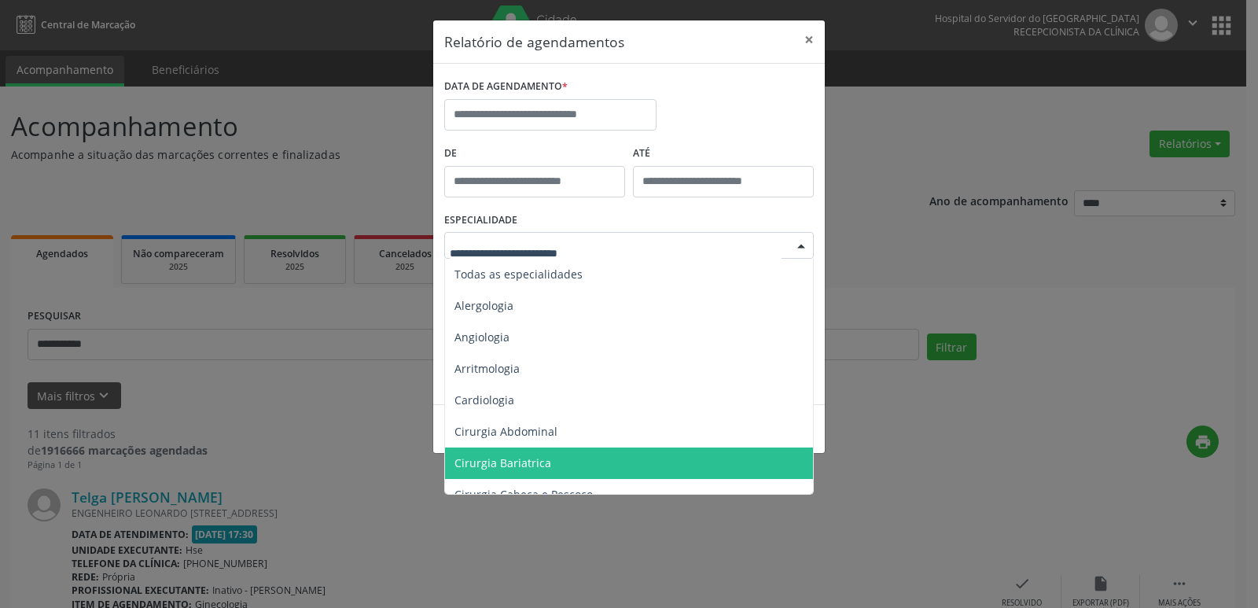
click at [311, 413] on div "Relatório de agendamentos × DATA DE AGENDAMENTO * De ATÉ ESPECIALIDADE Todas as…" at bounding box center [629, 304] width 1258 height 608
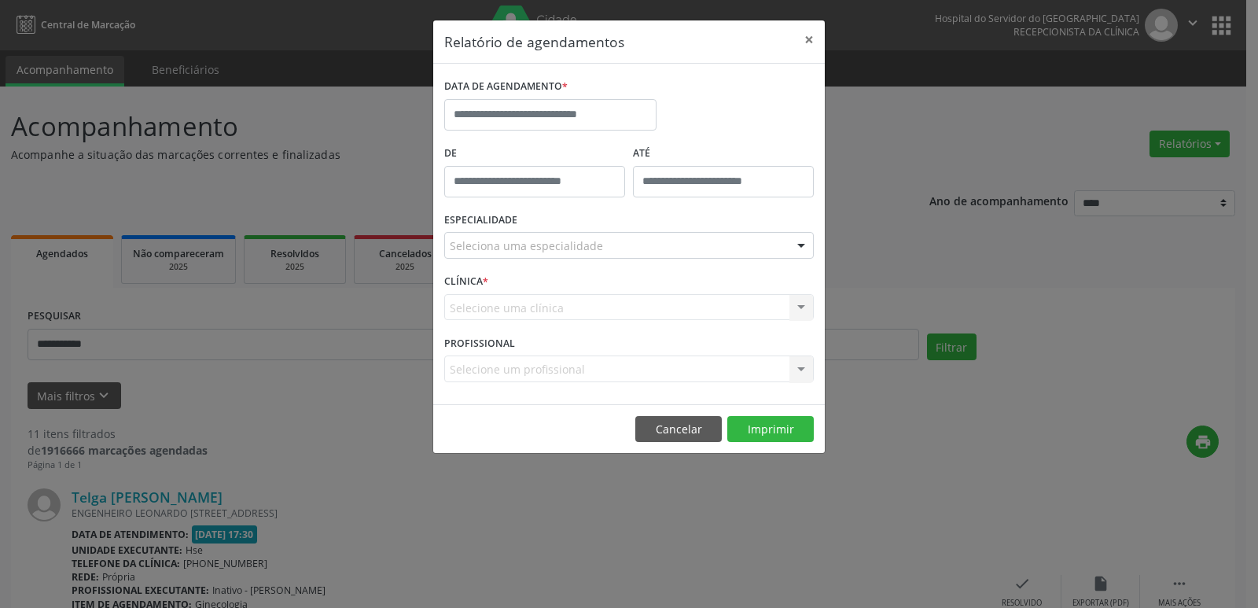
click at [798, 243] on div at bounding box center [801, 246] width 24 height 27
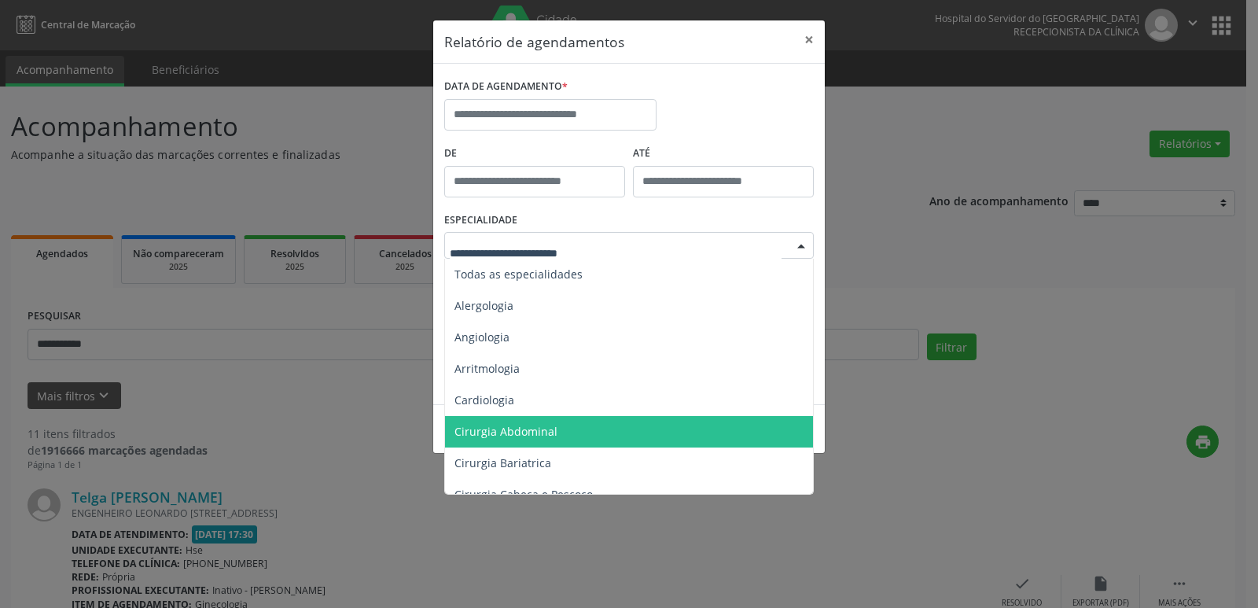
click at [942, 483] on div "Relatório de agendamentos × DATA DE AGENDAMENTO * De ATÉ ESPECIALIDADE Todas as…" at bounding box center [629, 304] width 1258 height 608
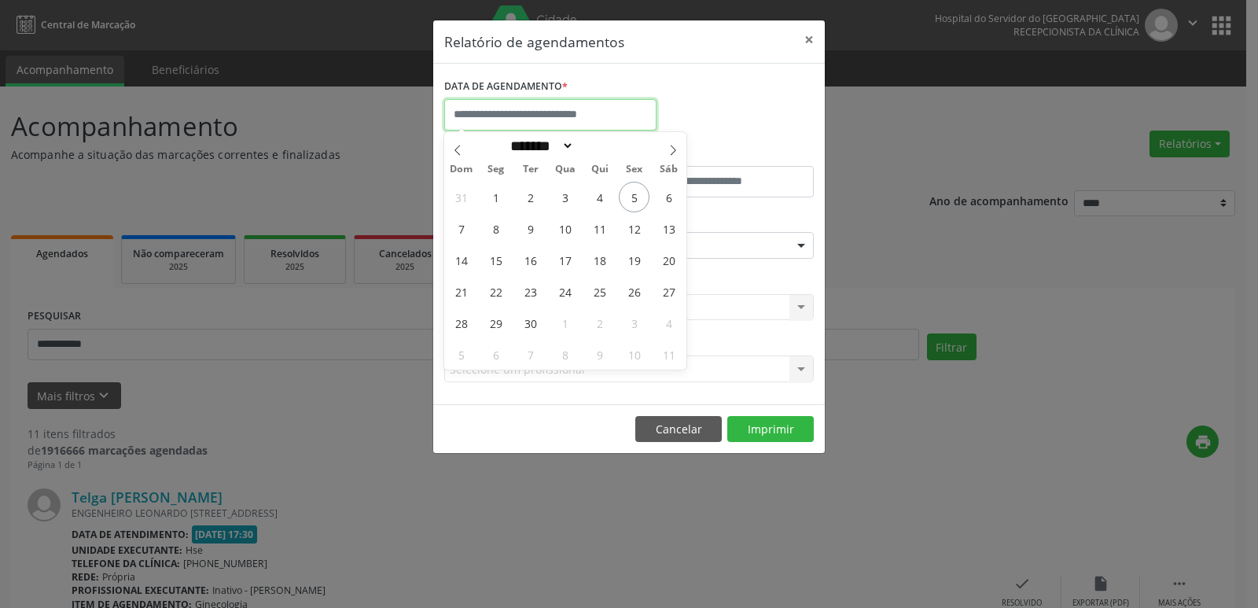
click at [494, 118] on input "text" at bounding box center [550, 114] width 212 height 31
click at [499, 230] on span "8" at bounding box center [495, 228] width 31 height 31
type input "**********"
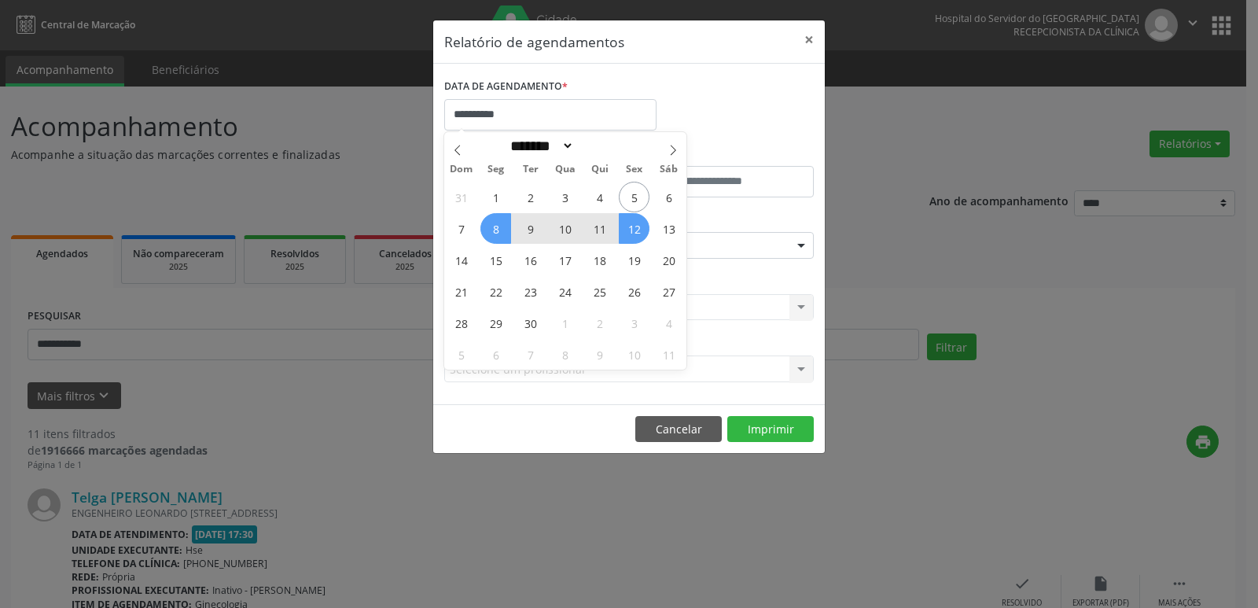
drag, startPoint x: 499, startPoint y: 230, endPoint x: 630, endPoint y: 234, distance: 131.3
click at [630, 234] on div "31 1 2 3 4 5 6 7 8 9 10 11 12 13 14 15 16 17 18 19 20 21 22 23 24 25 26 27 28 2…" at bounding box center [565, 275] width 242 height 189
click at [630, 234] on span "12" at bounding box center [634, 228] width 31 height 31
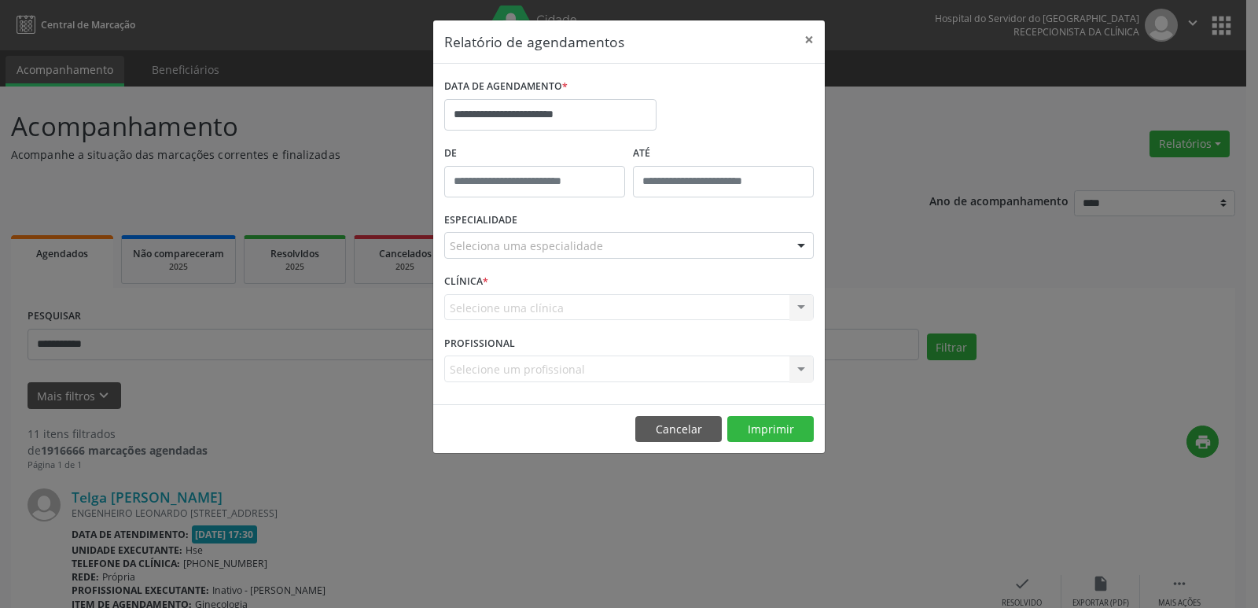
click at [803, 243] on div at bounding box center [801, 246] width 24 height 27
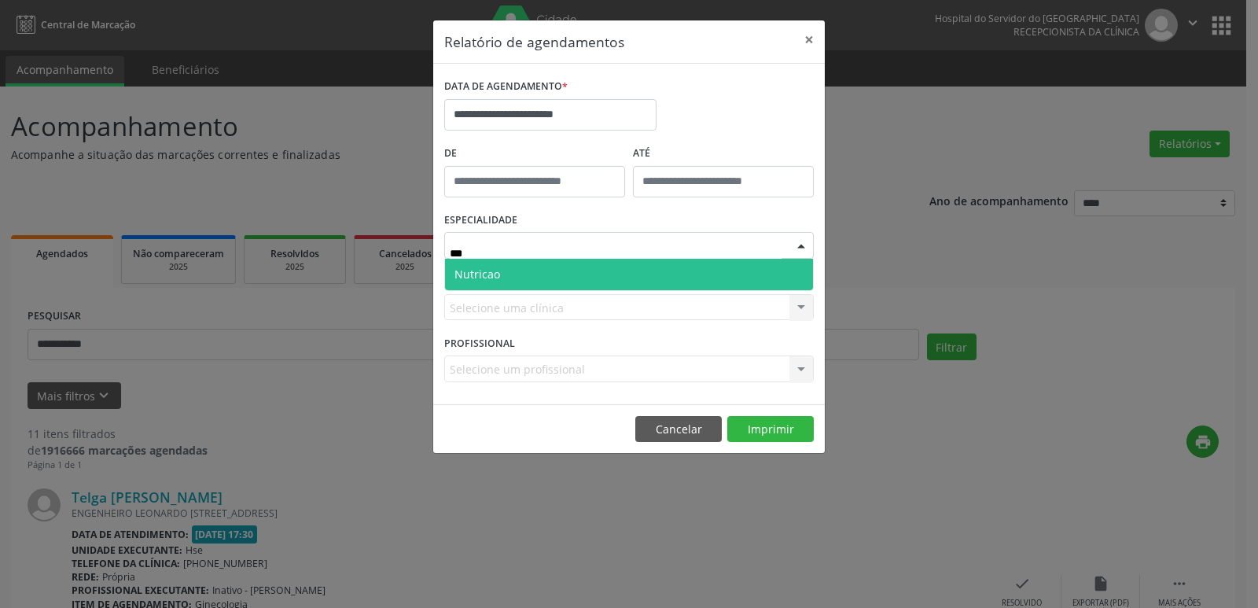
type input "****"
click at [465, 270] on span "Nutricao" at bounding box center [477, 273] width 46 height 15
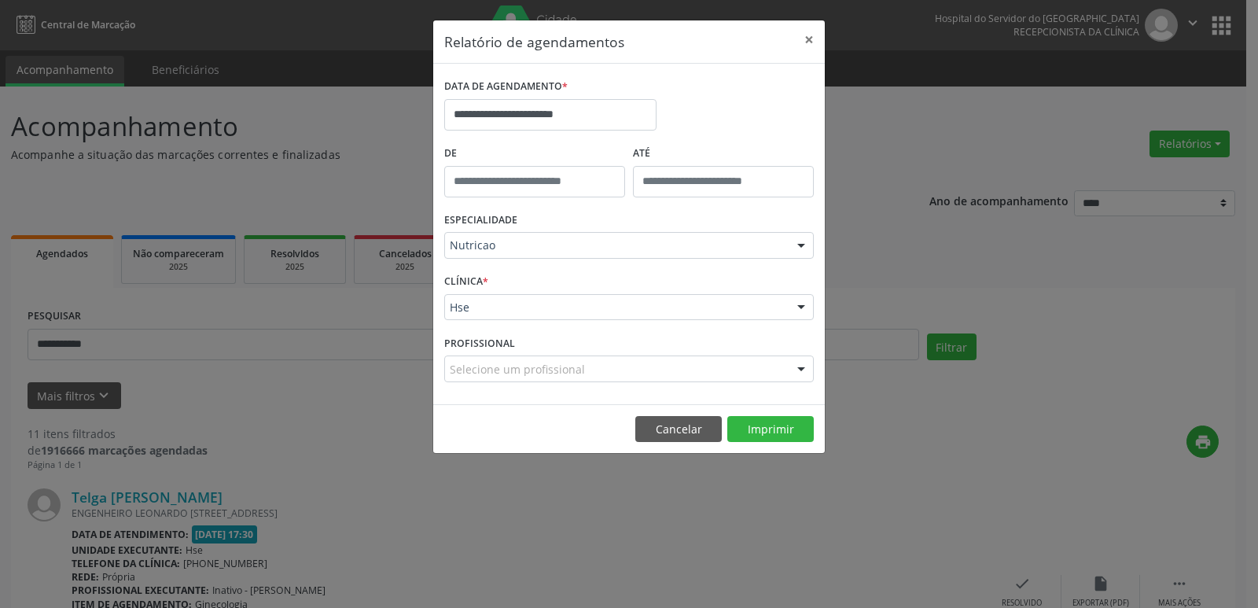
click at [800, 310] on div at bounding box center [801, 308] width 24 height 27
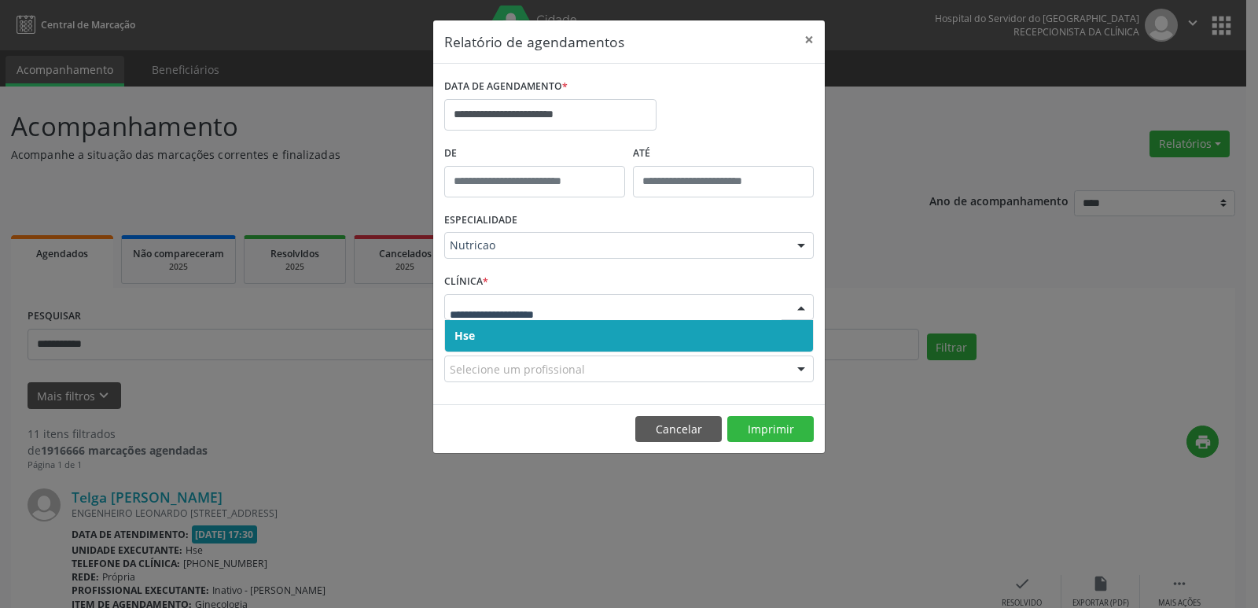
click at [707, 341] on span "Hse" at bounding box center [629, 335] width 368 height 31
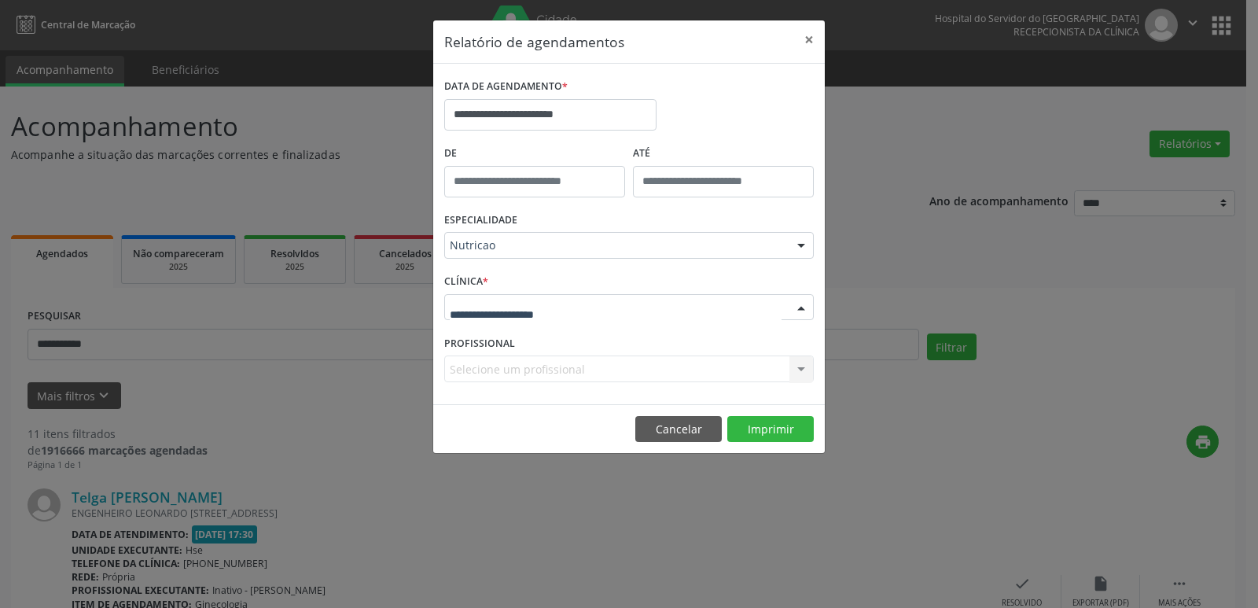
click at [804, 307] on div at bounding box center [801, 308] width 24 height 27
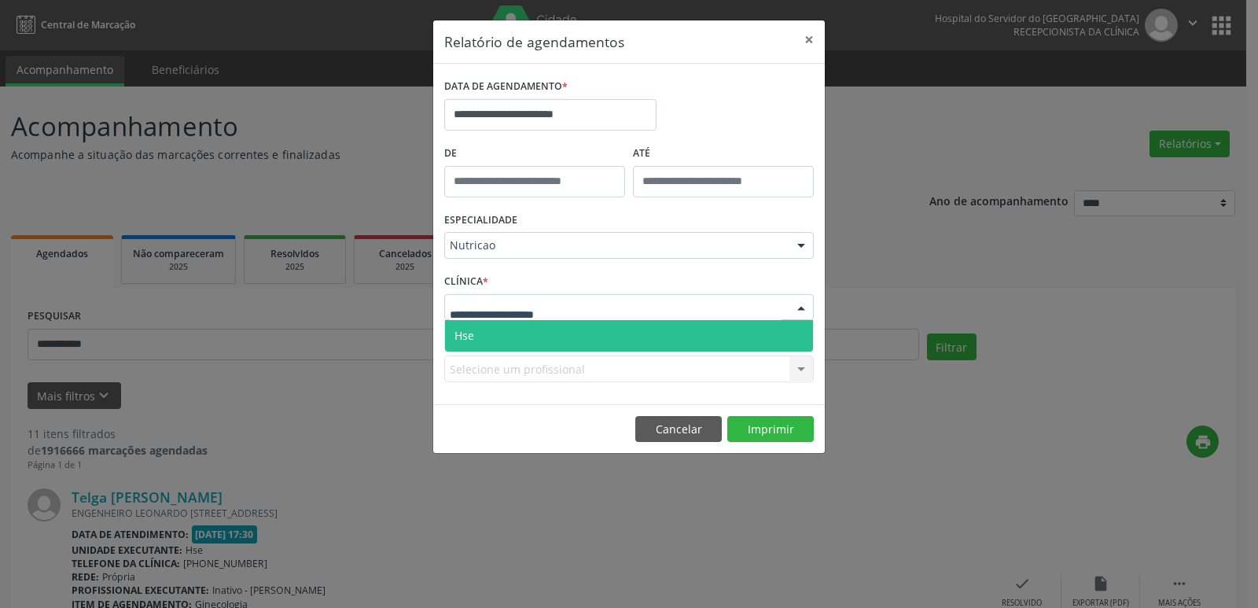
click at [648, 344] on span "Hse" at bounding box center [629, 335] width 368 height 31
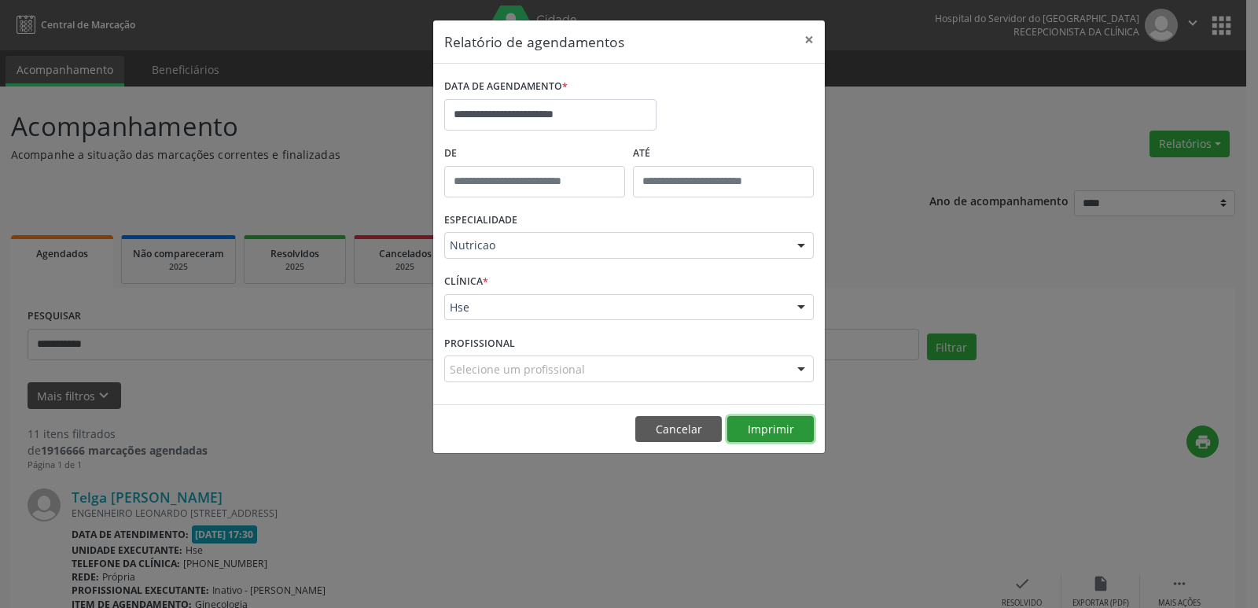
click at [780, 423] on button "Imprimir" at bounding box center [770, 429] width 86 height 27
click at [807, 40] on button "×" at bounding box center [808, 39] width 31 height 39
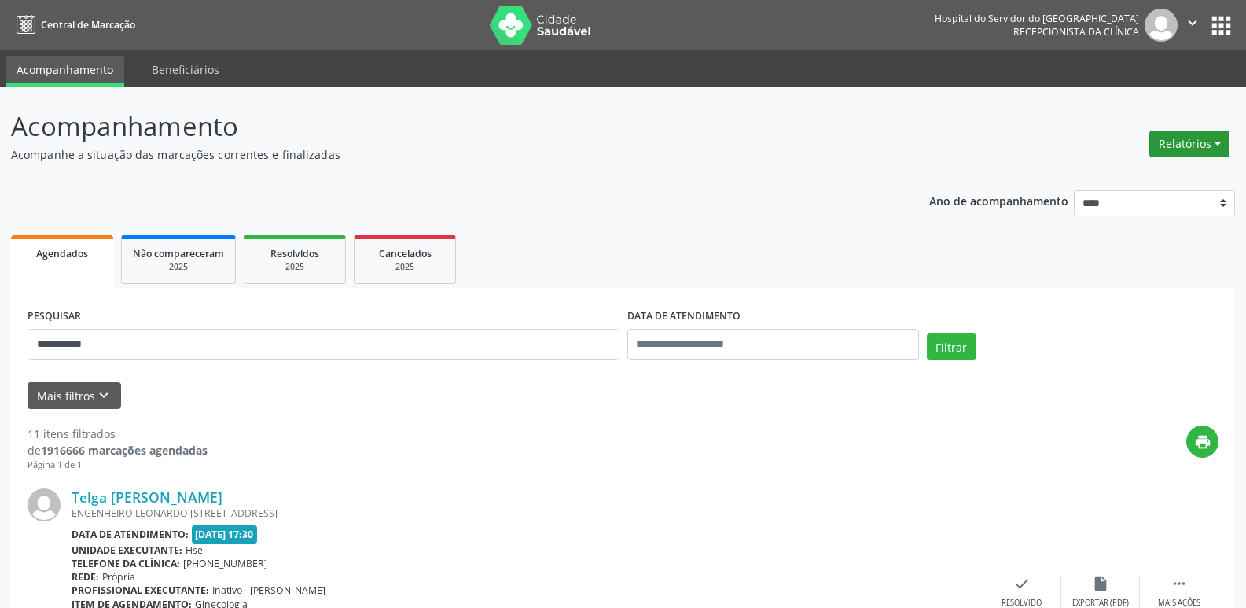
click at [1211, 141] on button "Relatórios" at bounding box center [1189, 143] width 80 height 27
click at [1137, 181] on link "Agendamentos" at bounding box center [1145, 178] width 169 height 22
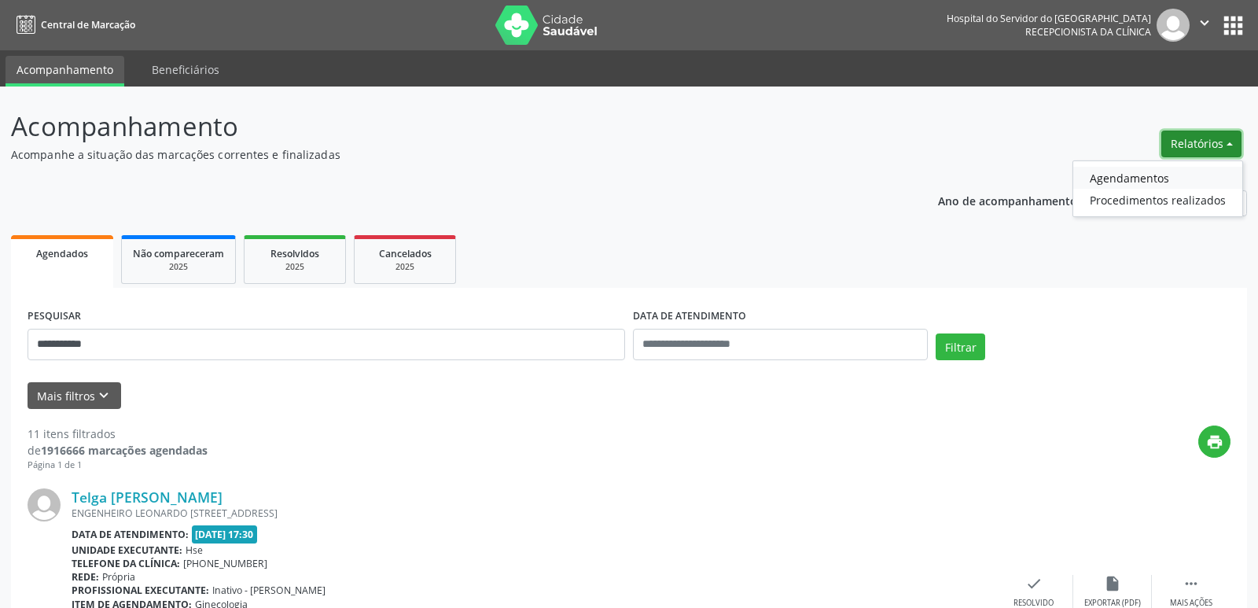
select select "*"
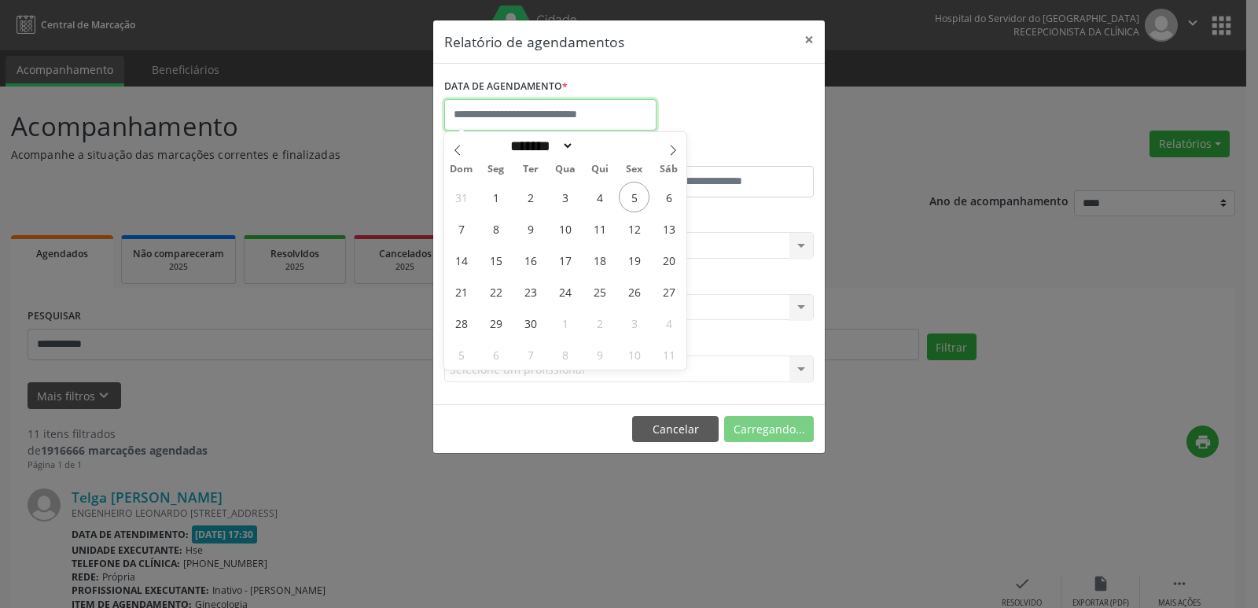
click at [605, 113] on input "text" at bounding box center [550, 114] width 212 height 31
click at [493, 228] on span "8" at bounding box center [495, 228] width 31 height 31
type input "**********"
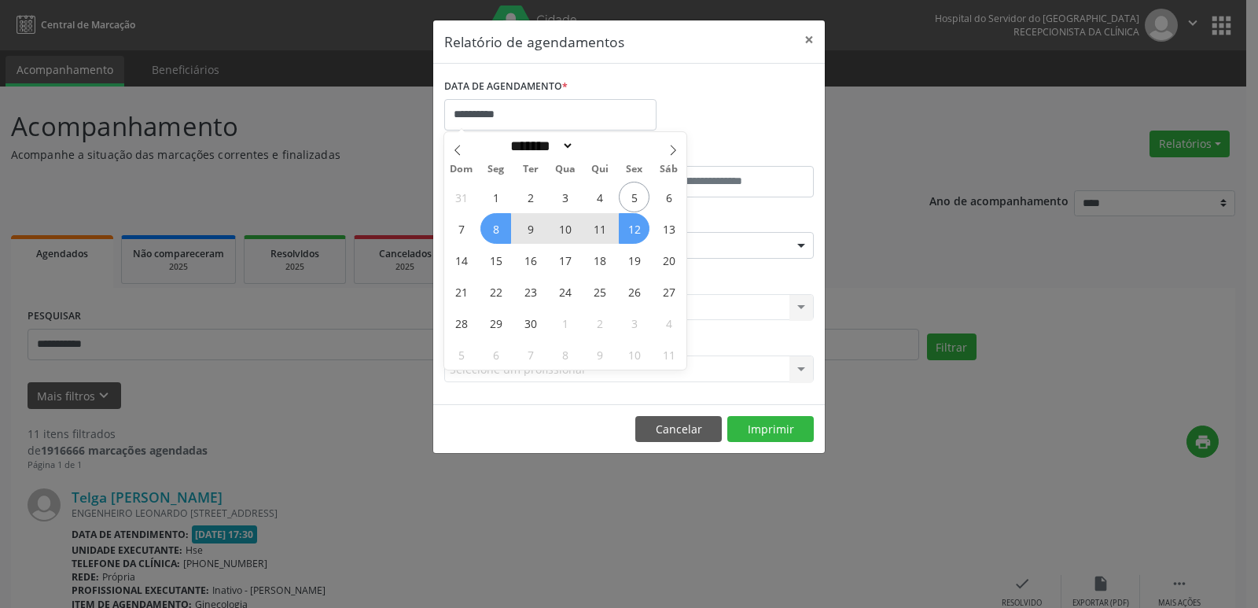
drag, startPoint x: 493, startPoint y: 228, endPoint x: 633, endPoint y: 229, distance: 139.9
click at [630, 226] on div "31 1 2 3 4 5 6 7 8 9 10 11 12 13 14 15 16 17 18 19 20 21 22 23 24 25 26 27 28 2…" at bounding box center [565, 275] width 242 height 189
click at [635, 233] on span "12" at bounding box center [634, 228] width 31 height 31
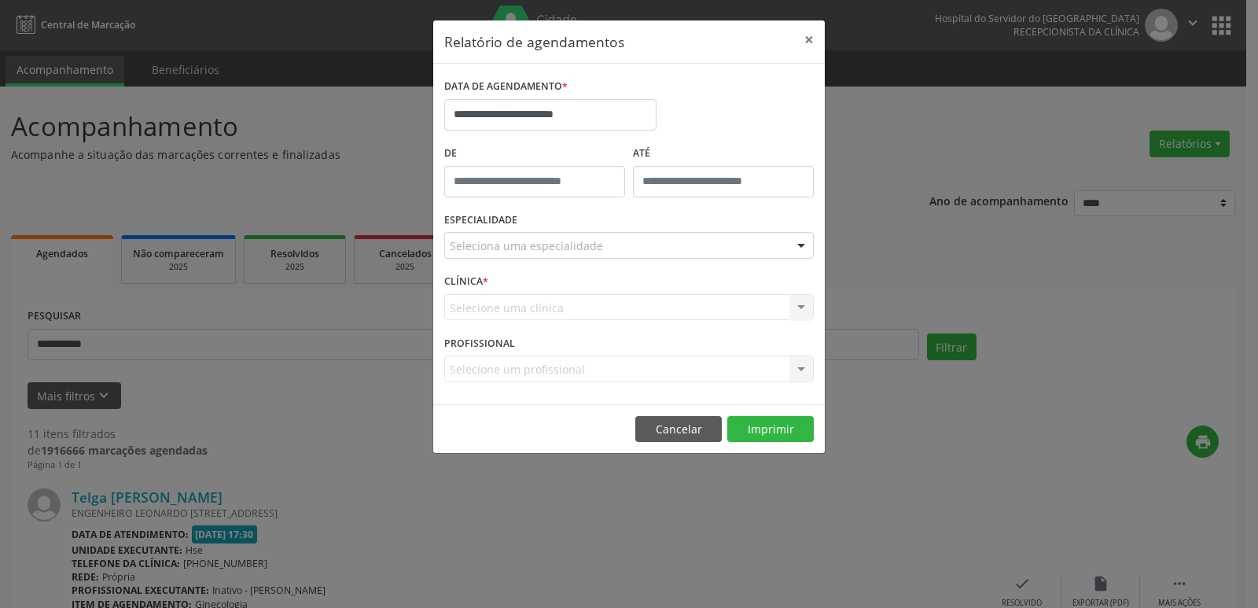
click at [804, 241] on div at bounding box center [801, 246] width 24 height 27
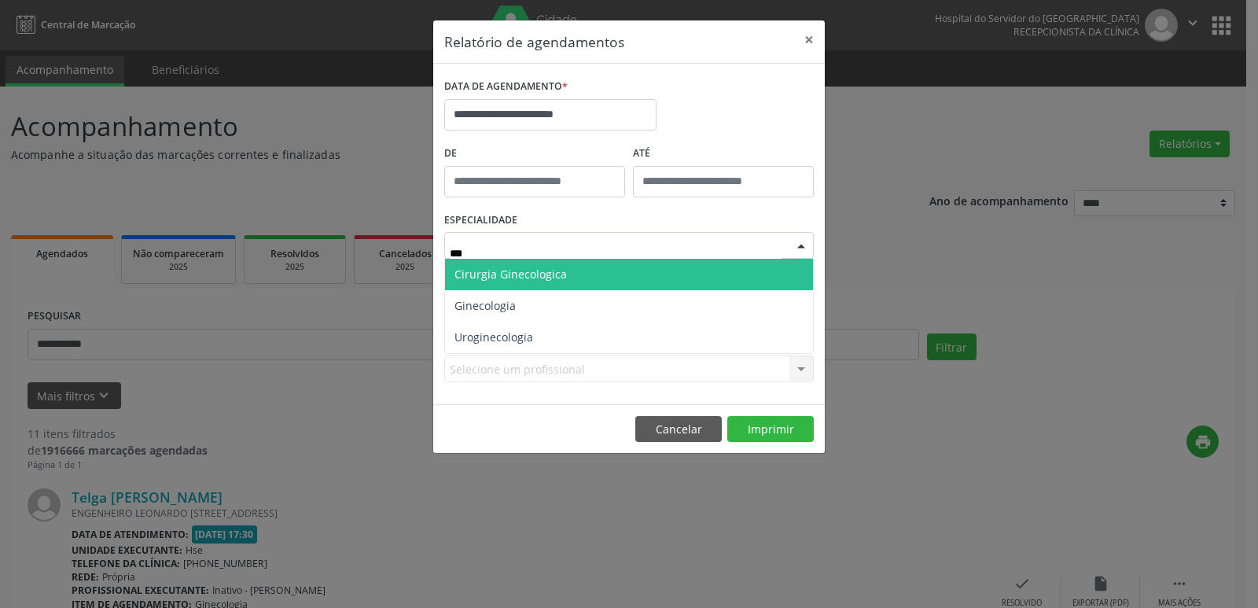
type input "****"
click at [523, 278] on span "Cirurgia Ginecologica" at bounding box center [510, 273] width 112 height 15
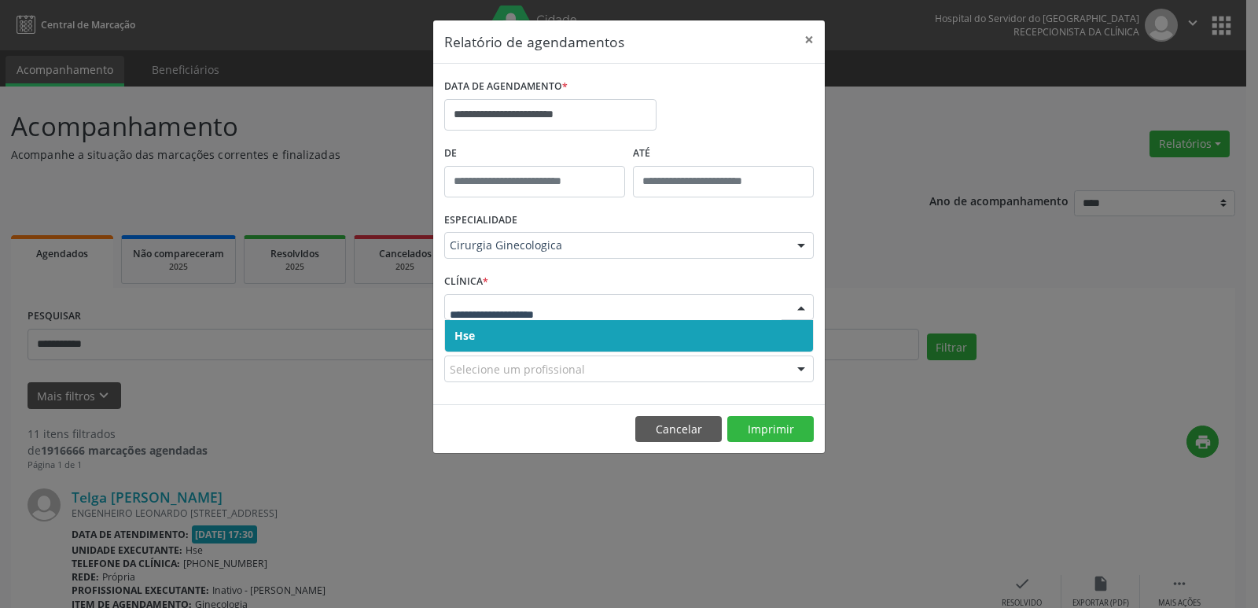
click at [796, 307] on div at bounding box center [801, 308] width 24 height 27
click at [666, 343] on span "Hse" at bounding box center [629, 335] width 368 height 31
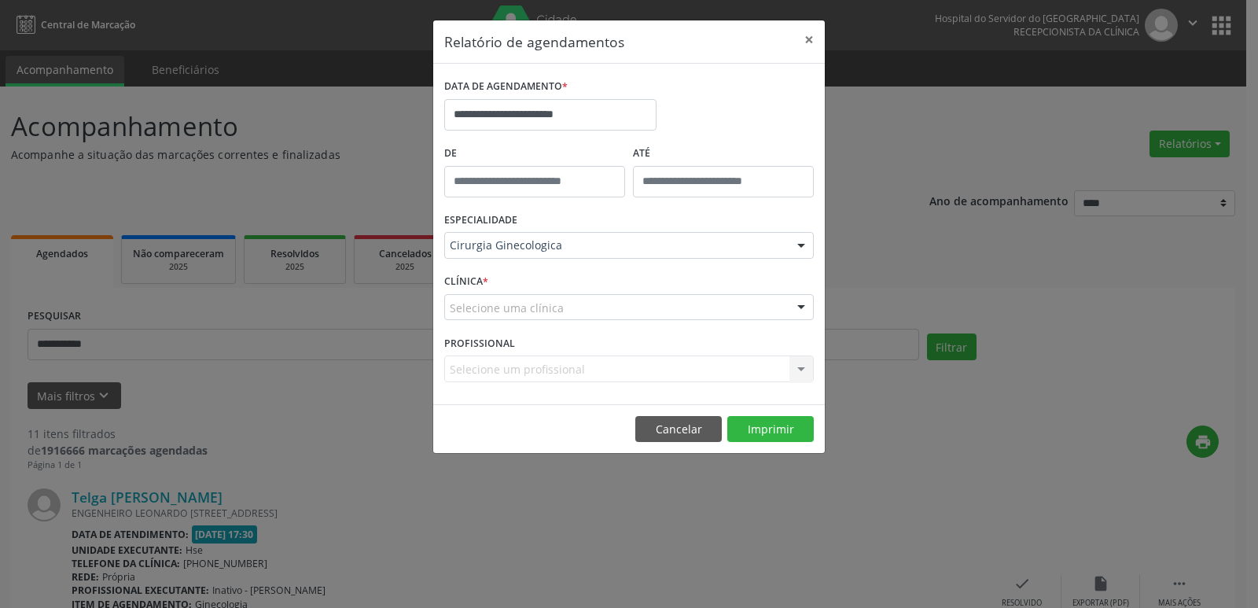
click at [799, 310] on div at bounding box center [801, 308] width 24 height 27
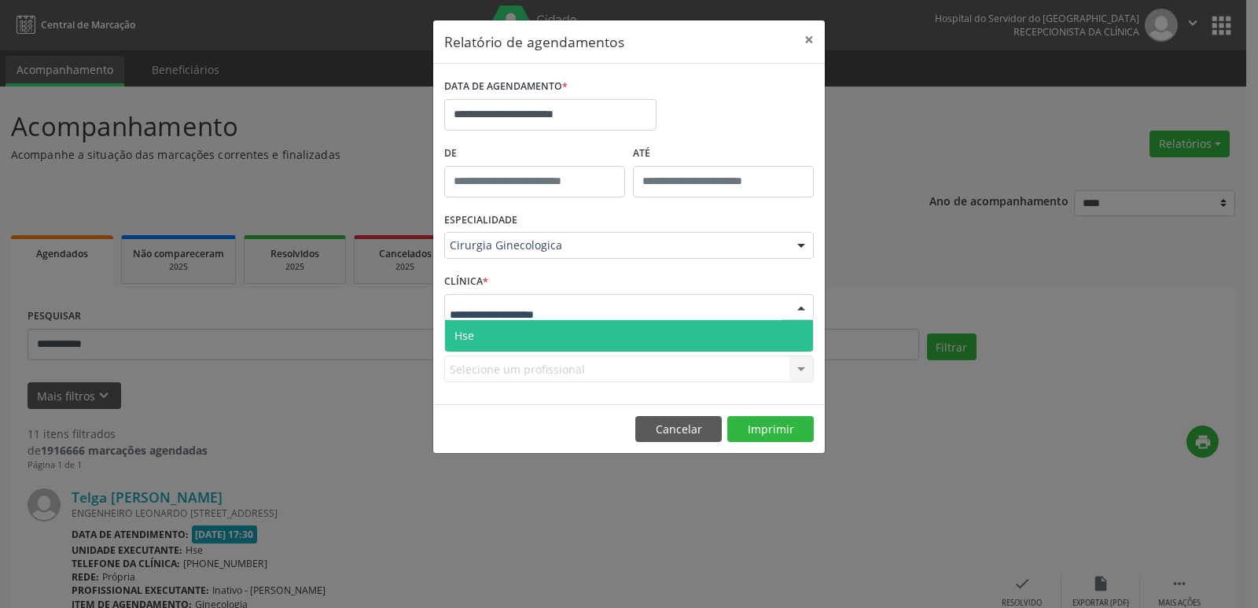
click at [597, 335] on span "Hse" at bounding box center [629, 335] width 368 height 31
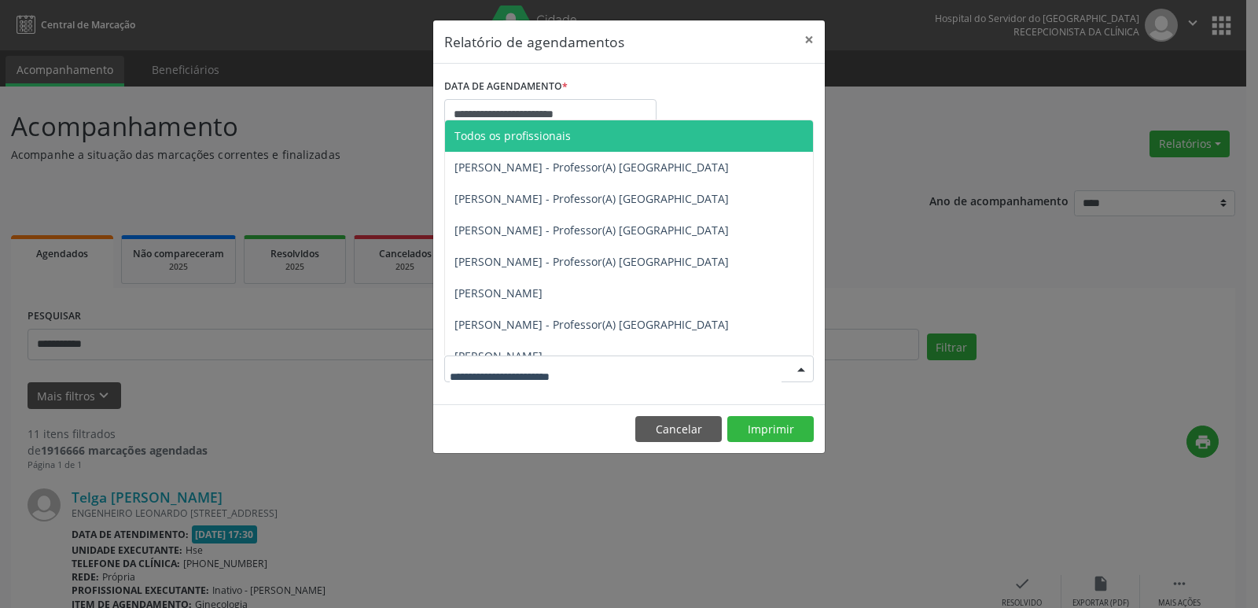
click at [799, 369] on div at bounding box center [801, 369] width 24 height 27
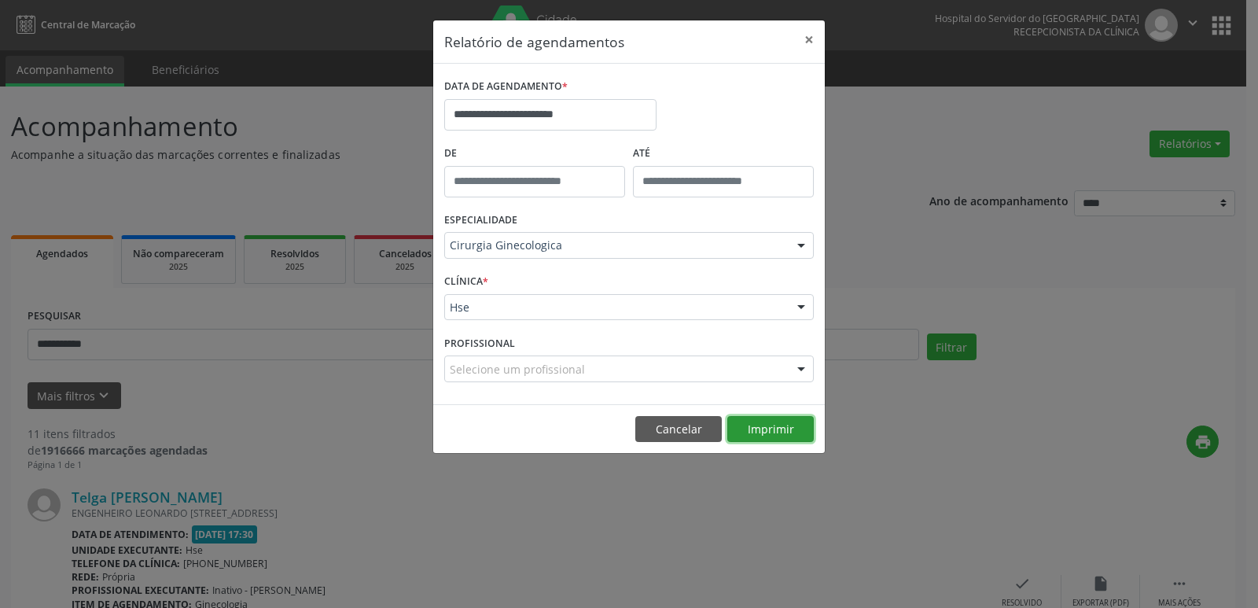
click at [795, 421] on button "Imprimir" at bounding box center [770, 429] width 86 height 27
